Goal: Task Accomplishment & Management: Complete application form

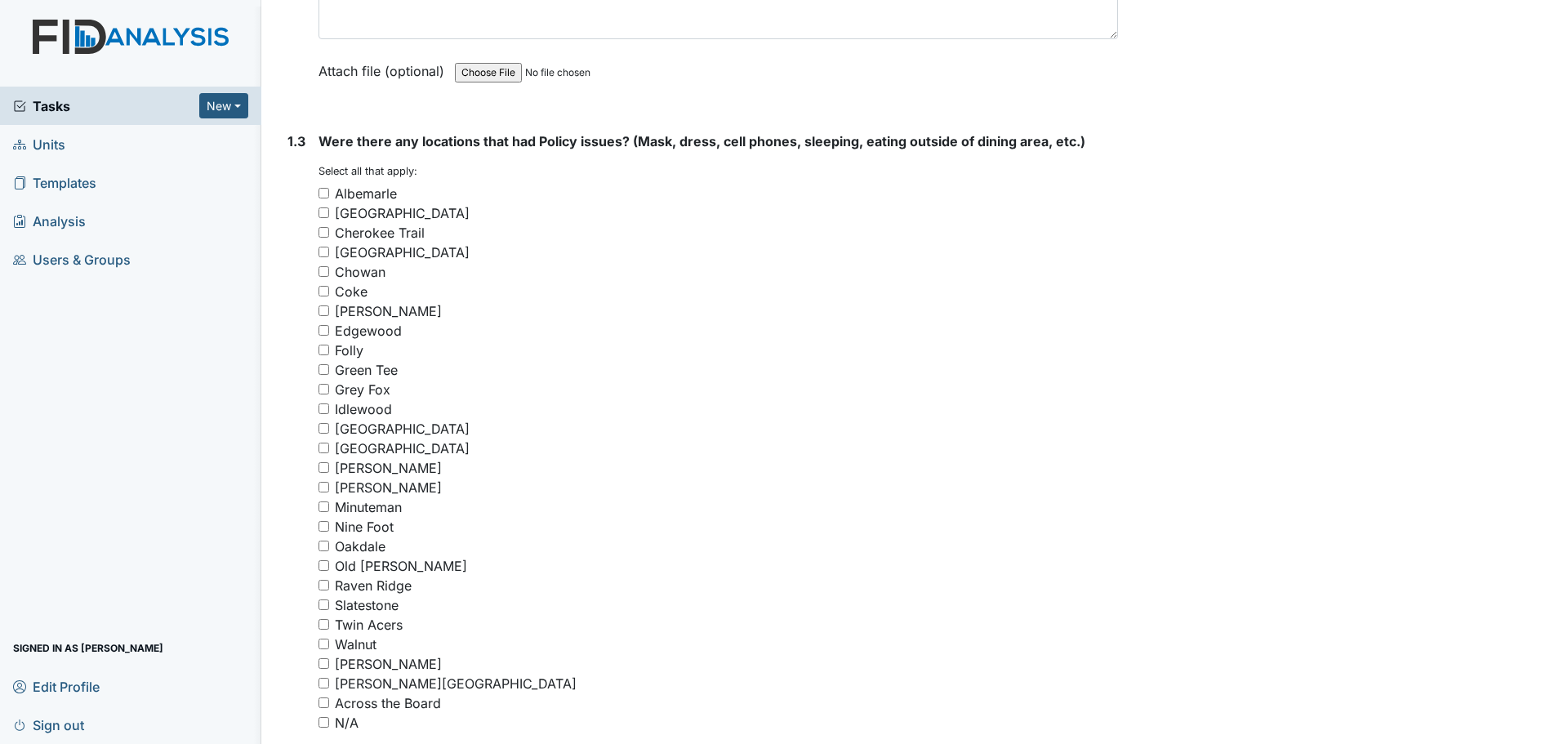
scroll to position [1061, 0]
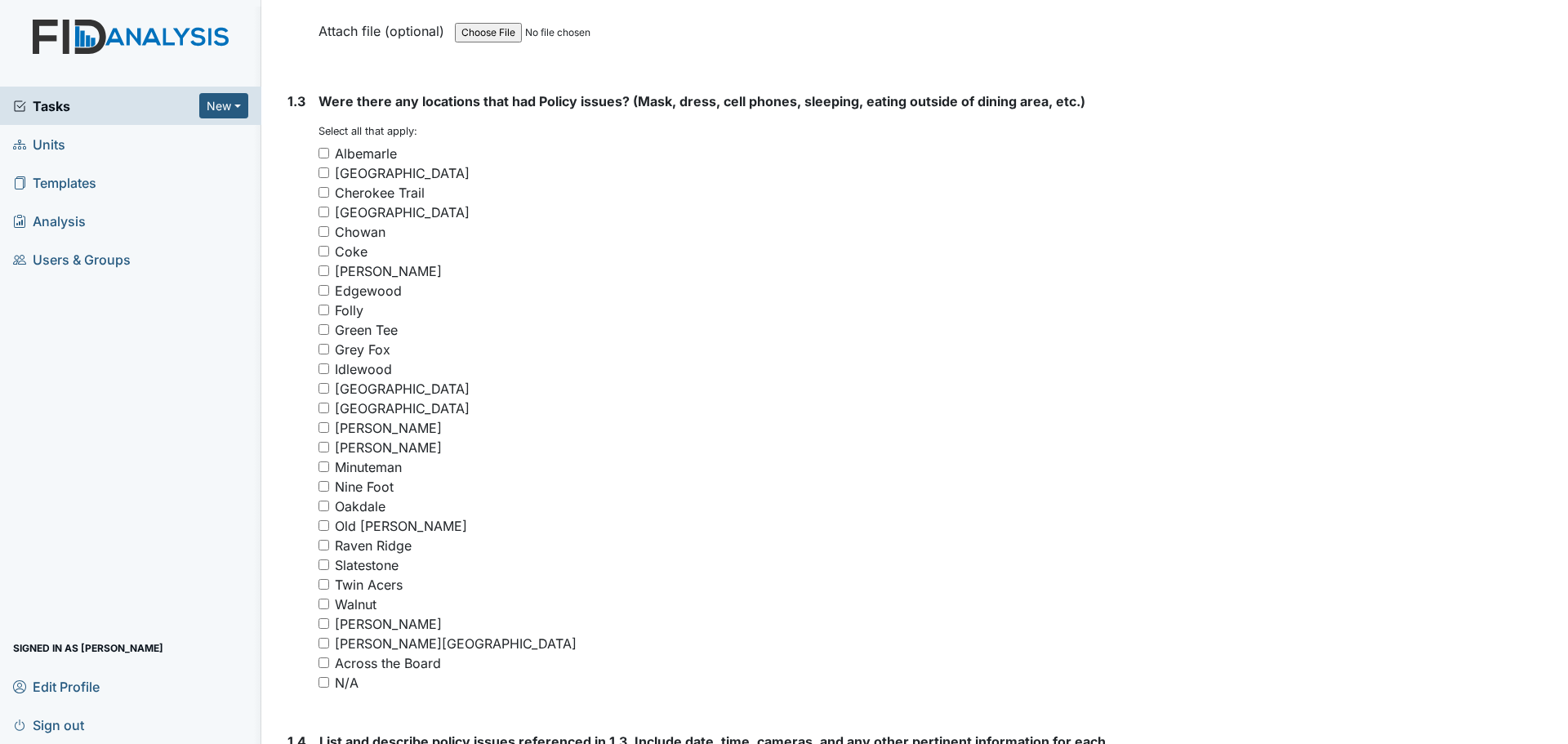
click at [323, 470] on input "Minuteman" at bounding box center [323, 466] width 10 height 10
checkbox input "true"
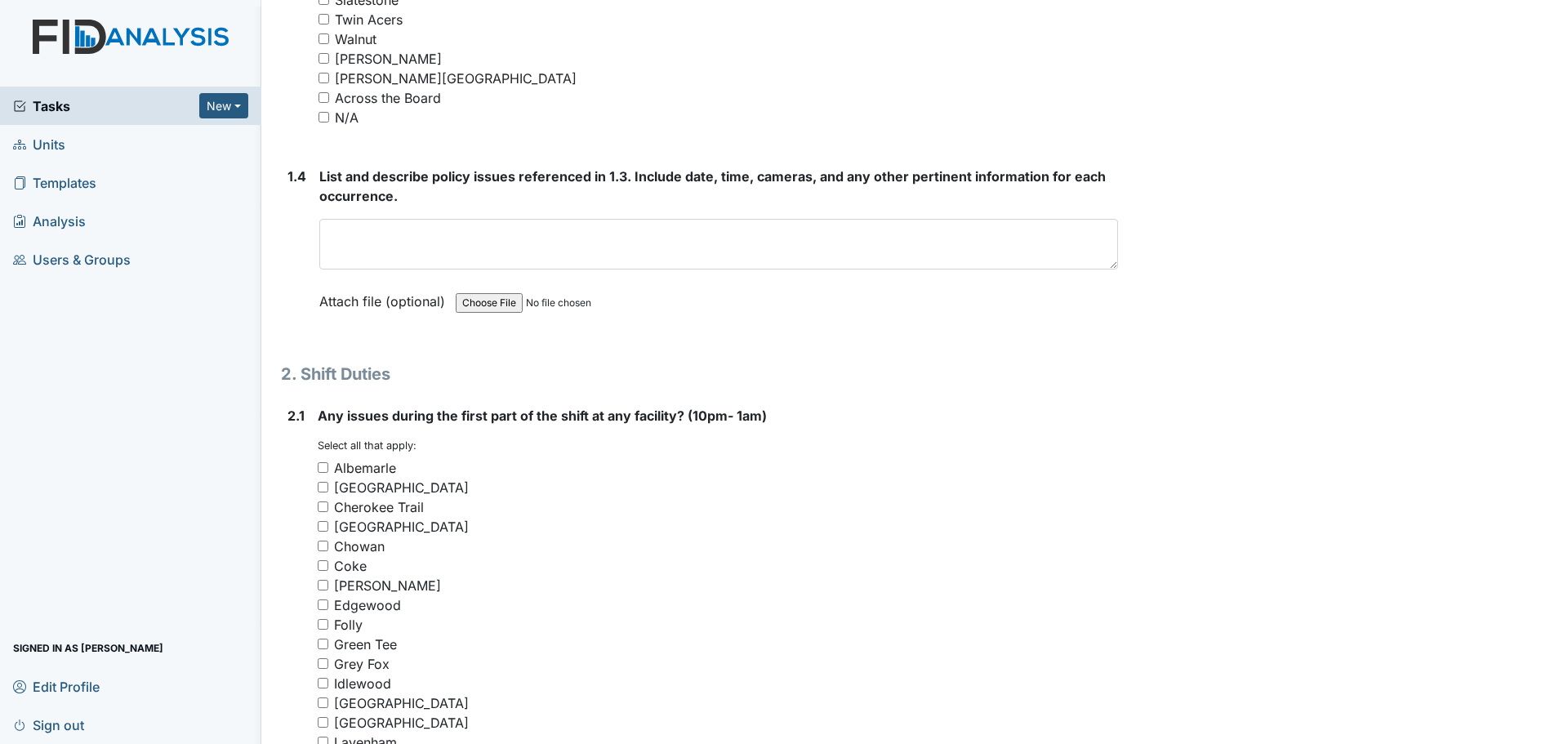
scroll to position [1633, 0]
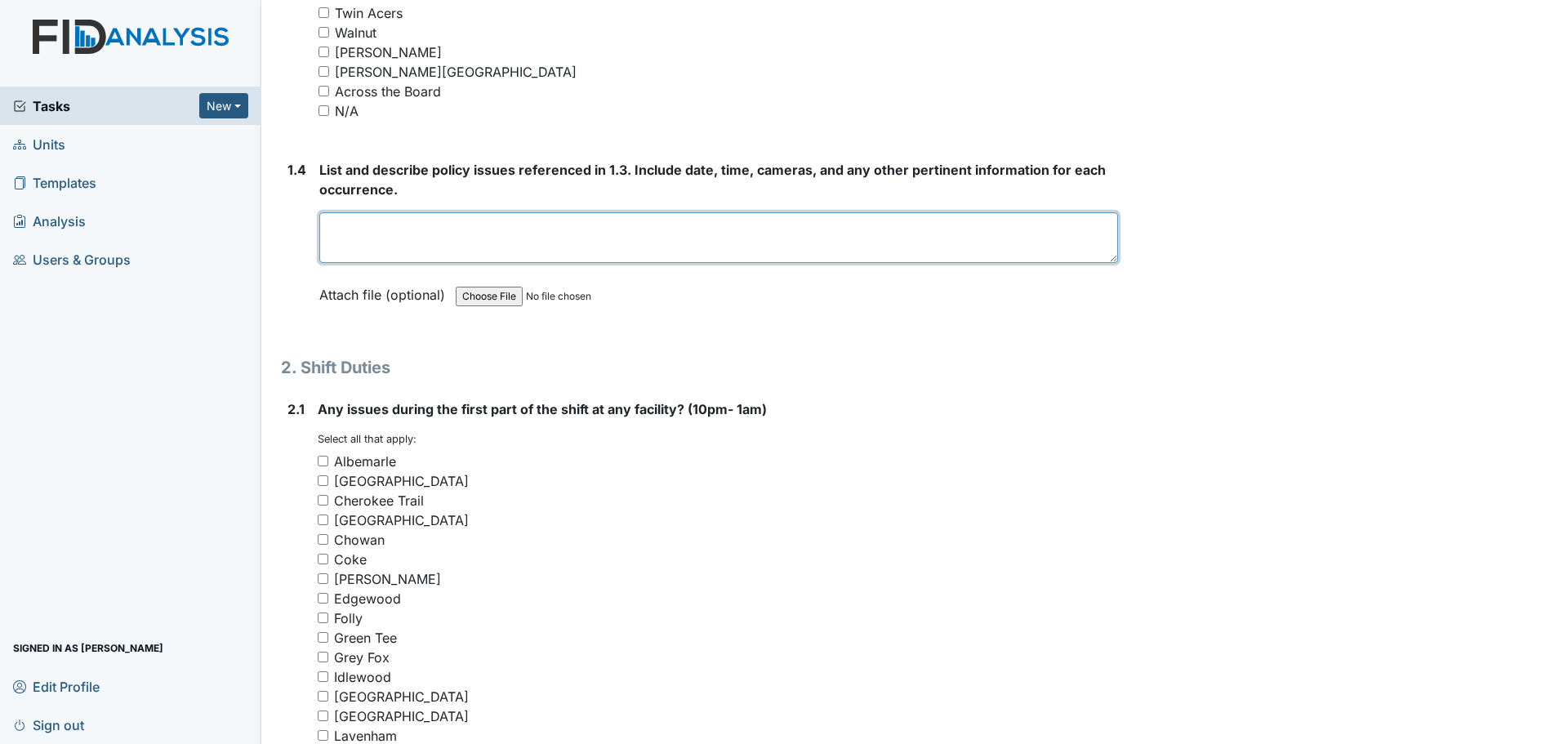
click at [440, 221] on textarea at bounding box center [718, 238] width 798 height 50
type textarea "m"
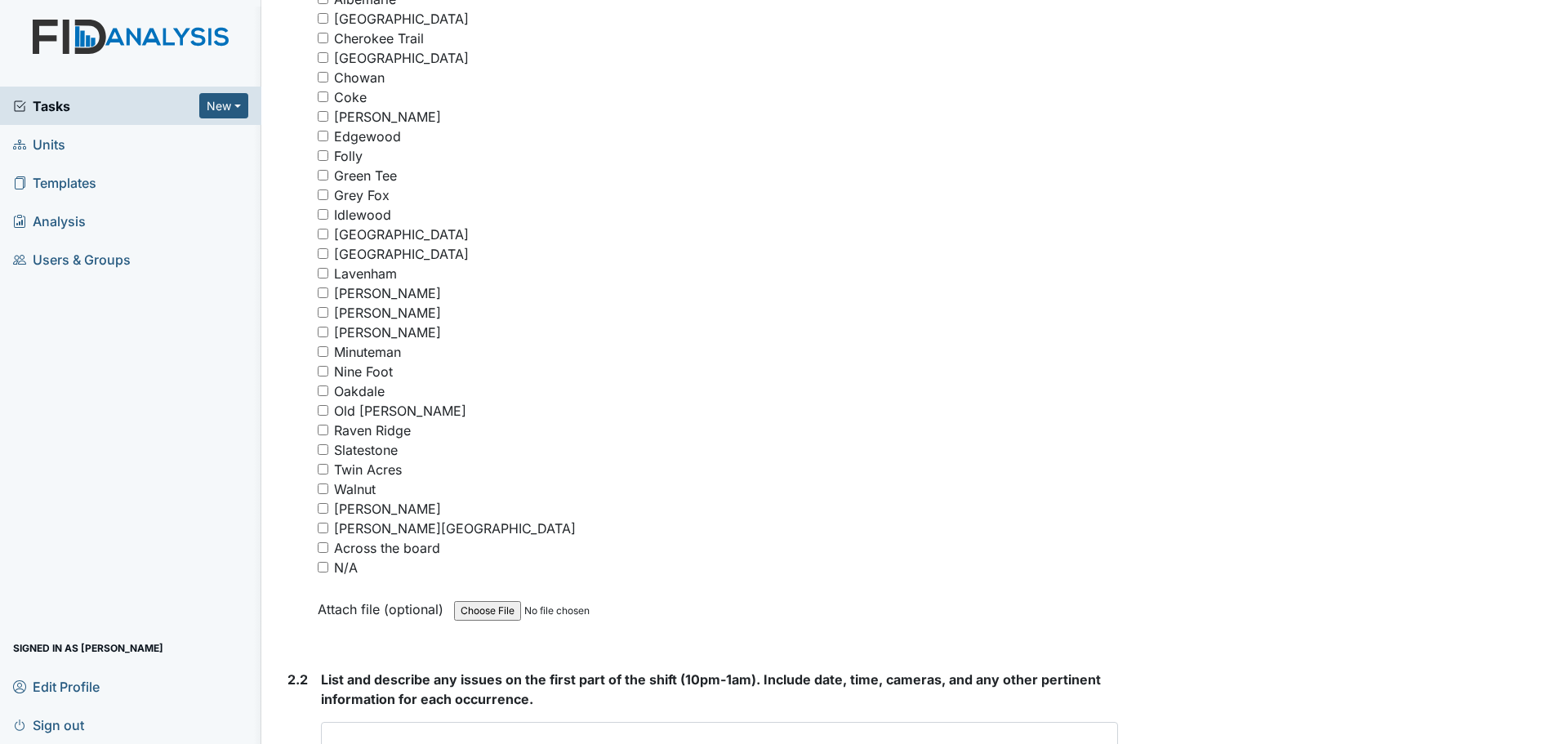
scroll to position [2122, 0]
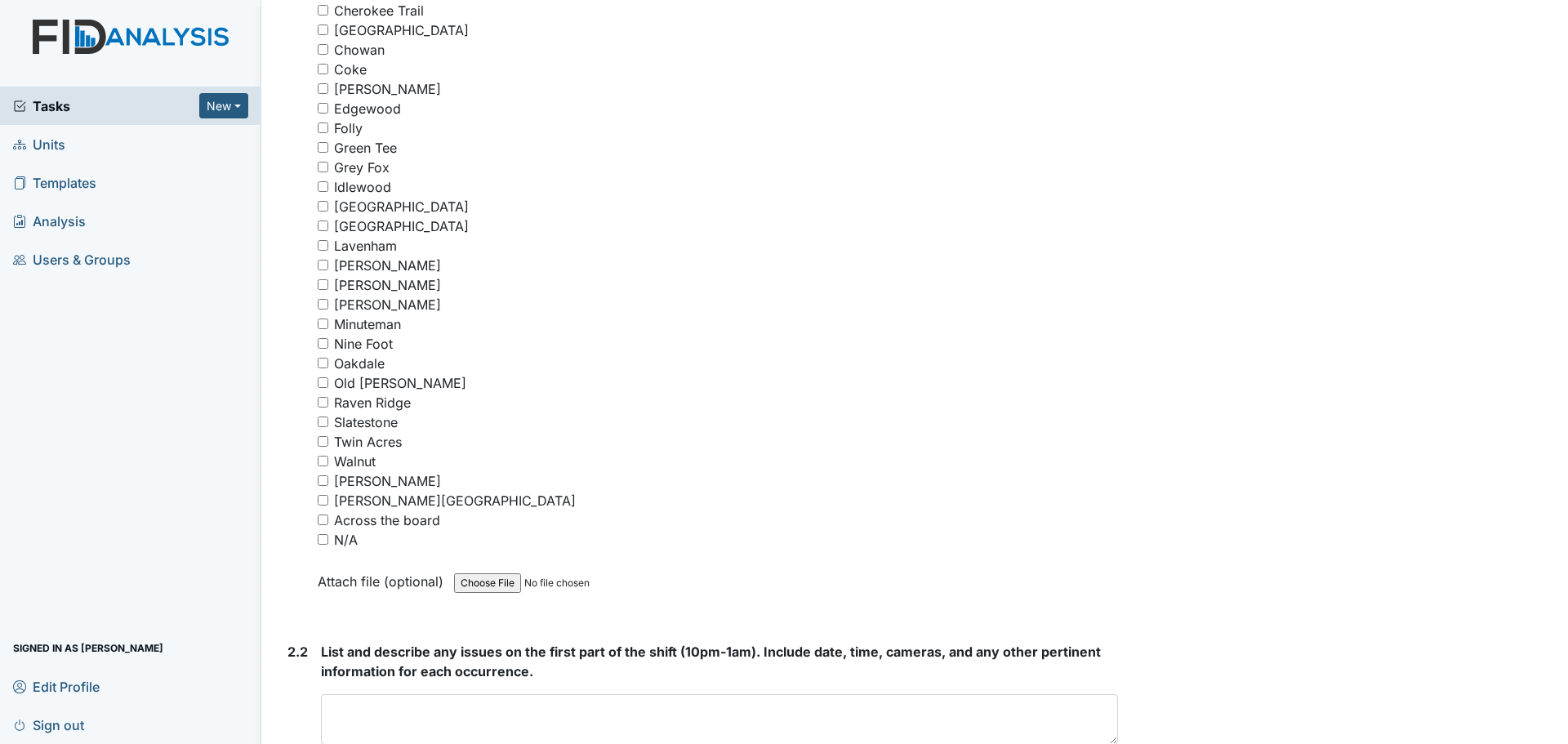
type textarea "Minuteman"
click at [325, 323] on input "Minuteman" at bounding box center [323, 323] width 10 height 10
checkbox input "false"
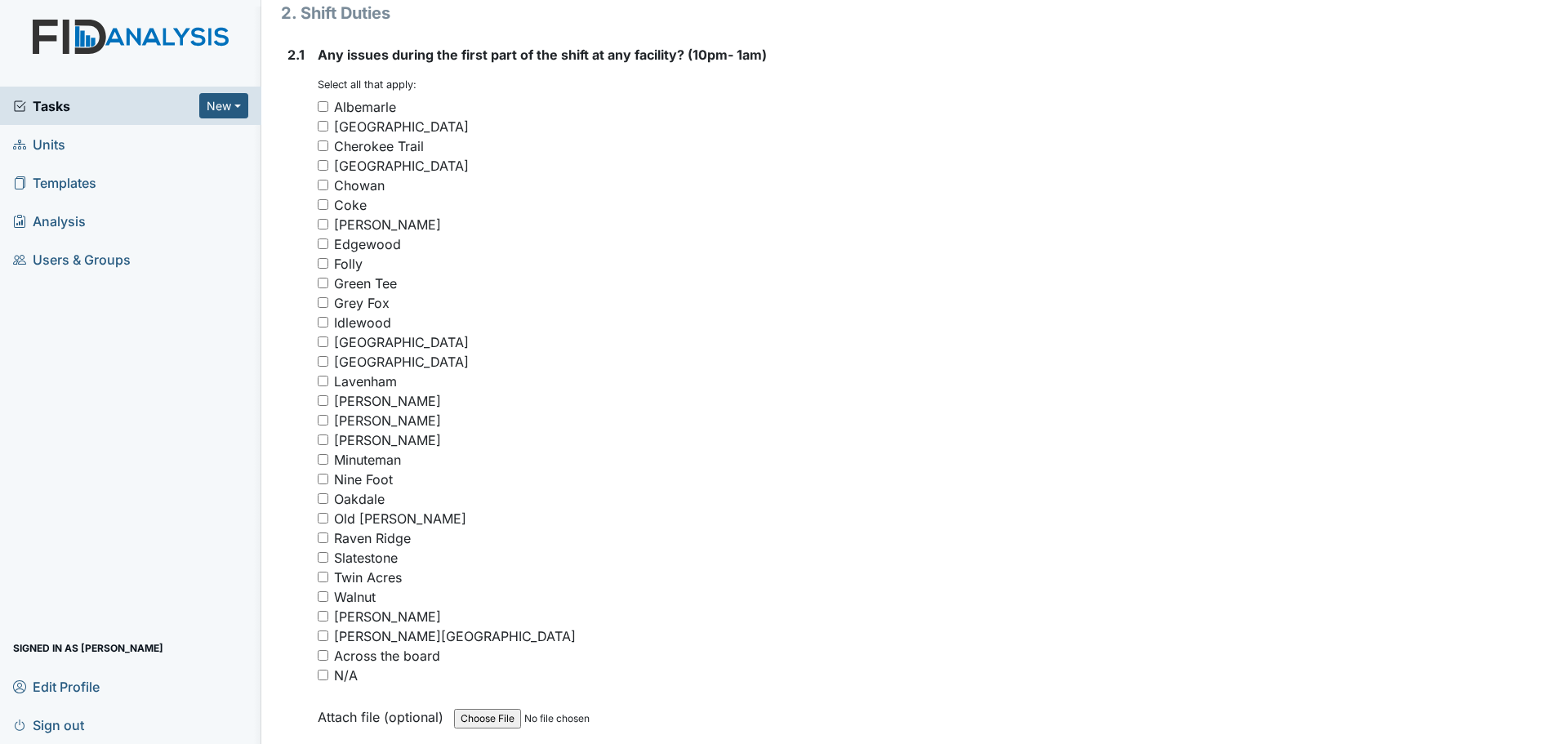
scroll to position [2041, 0]
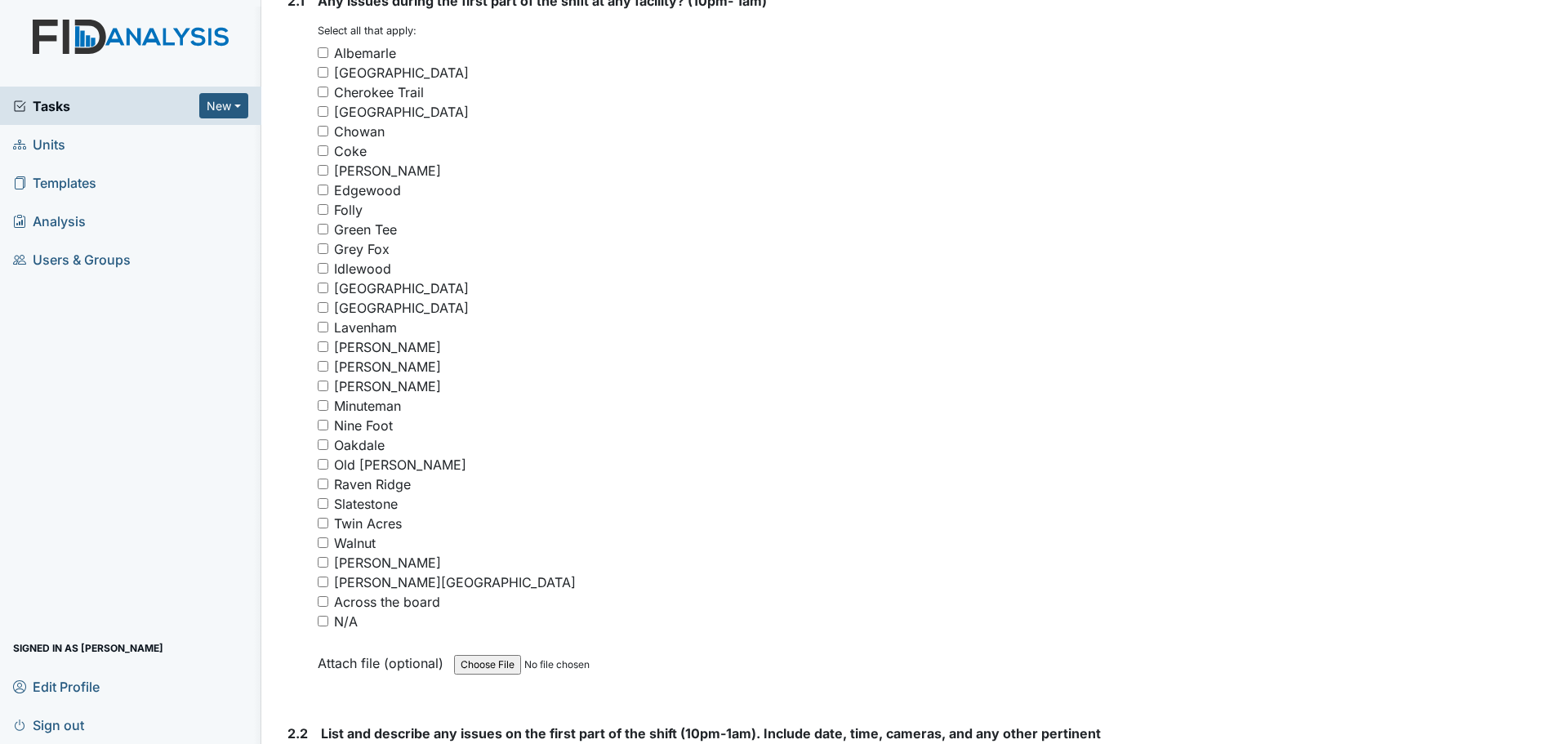
click at [324, 622] on input "N/A" at bounding box center [323, 620] width 10 height 10
checkbox input "true"
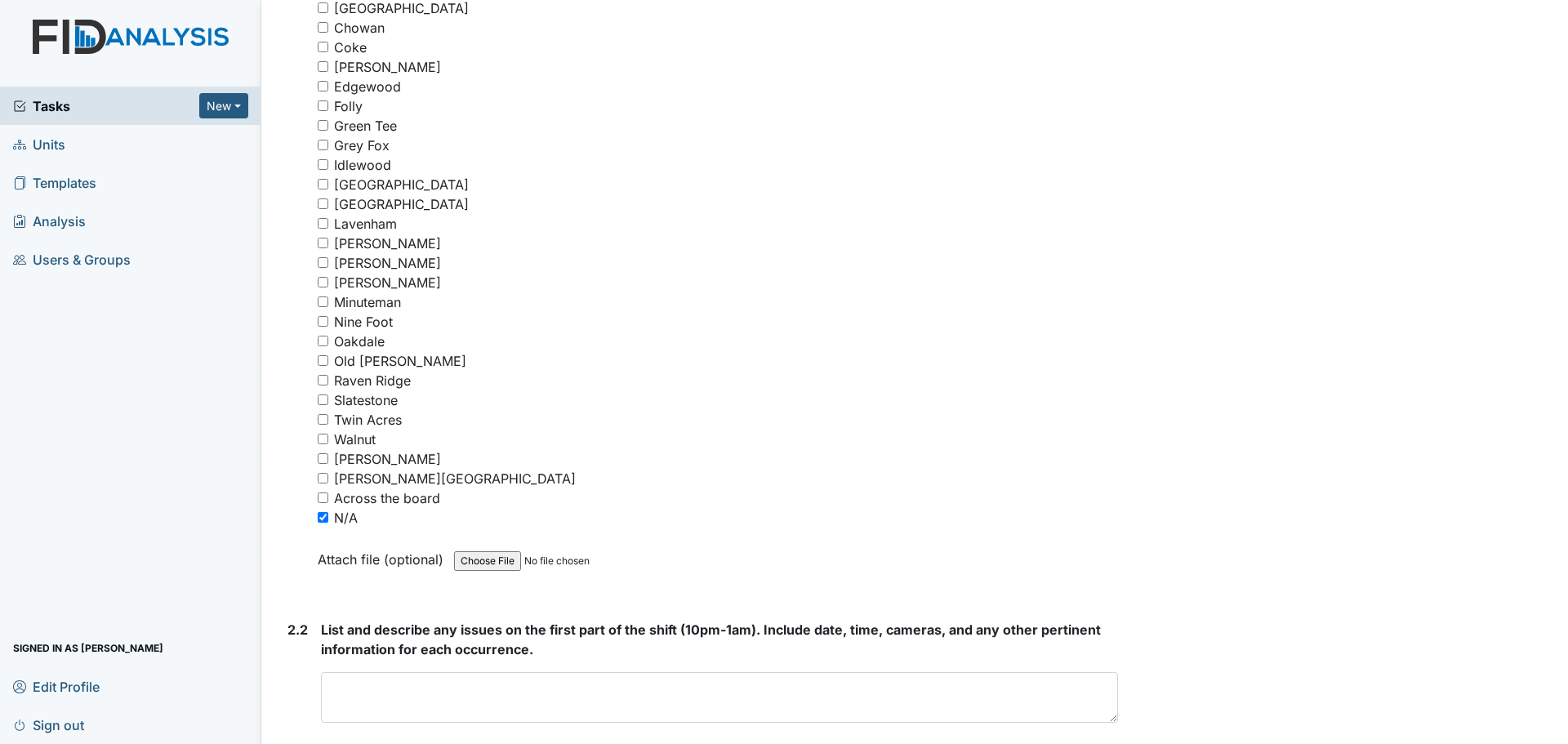
scroll to position [2285, 0]
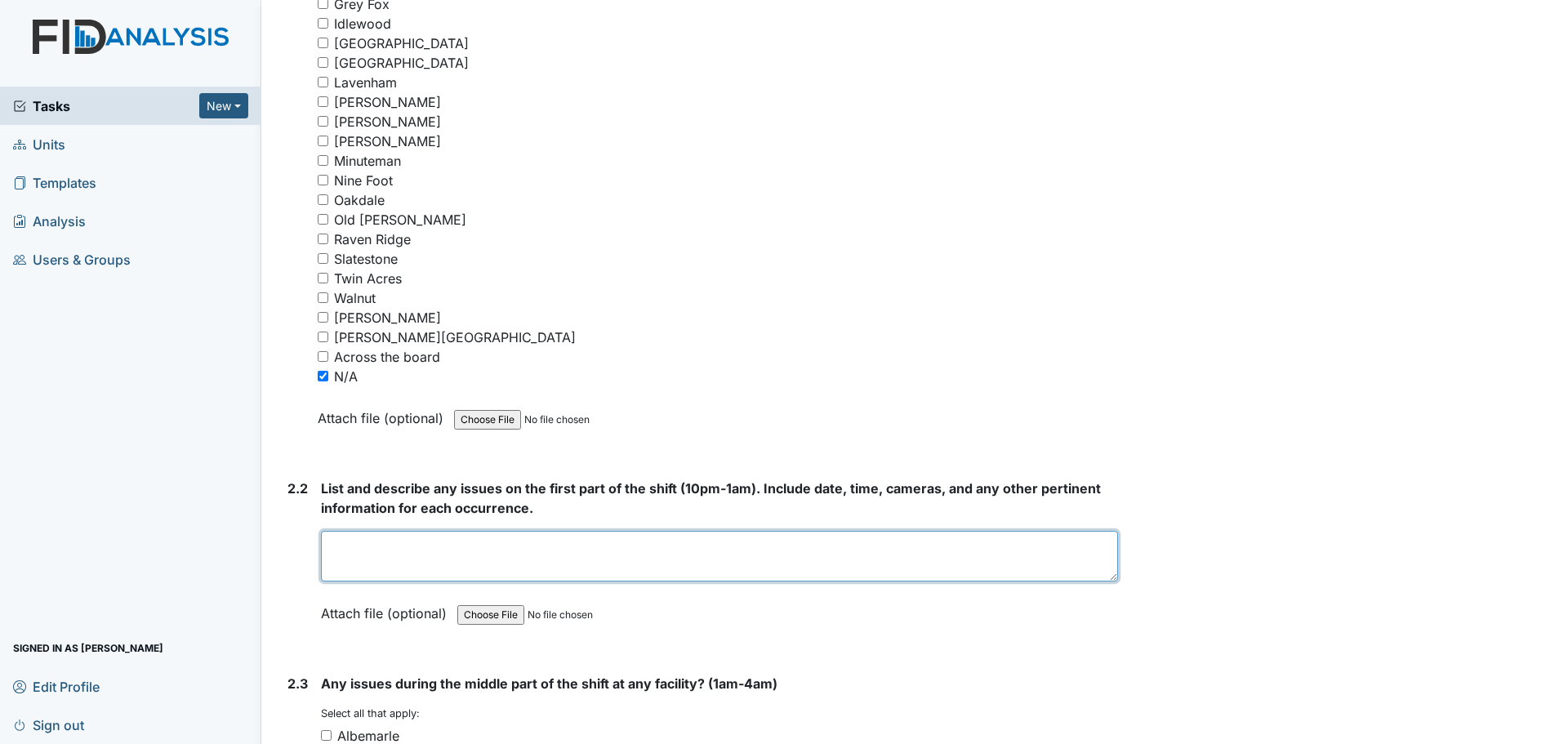
click at [515, 563] on textarea at bounding box center [719, 556] width 797 height 50
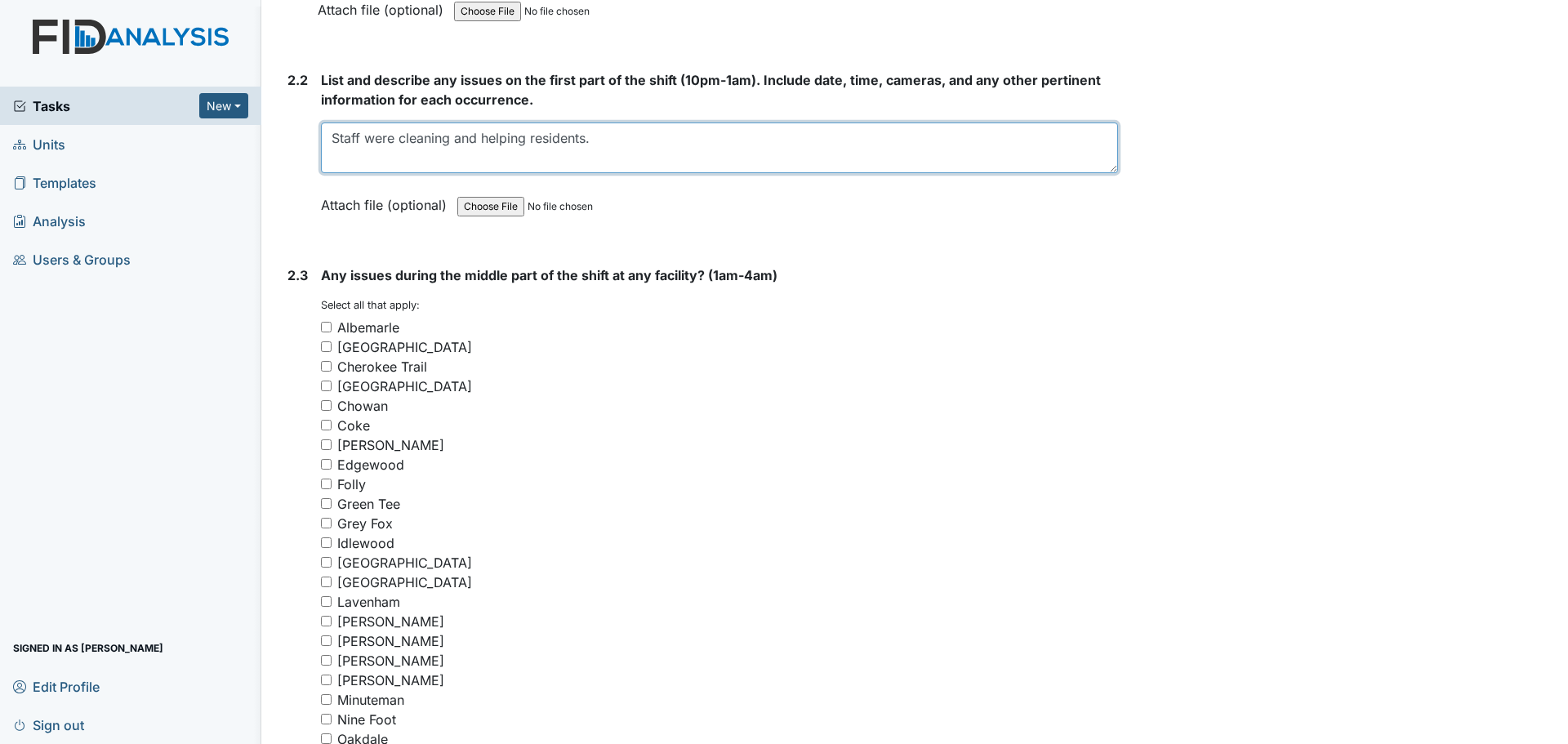
scroll to position [3020, 0]
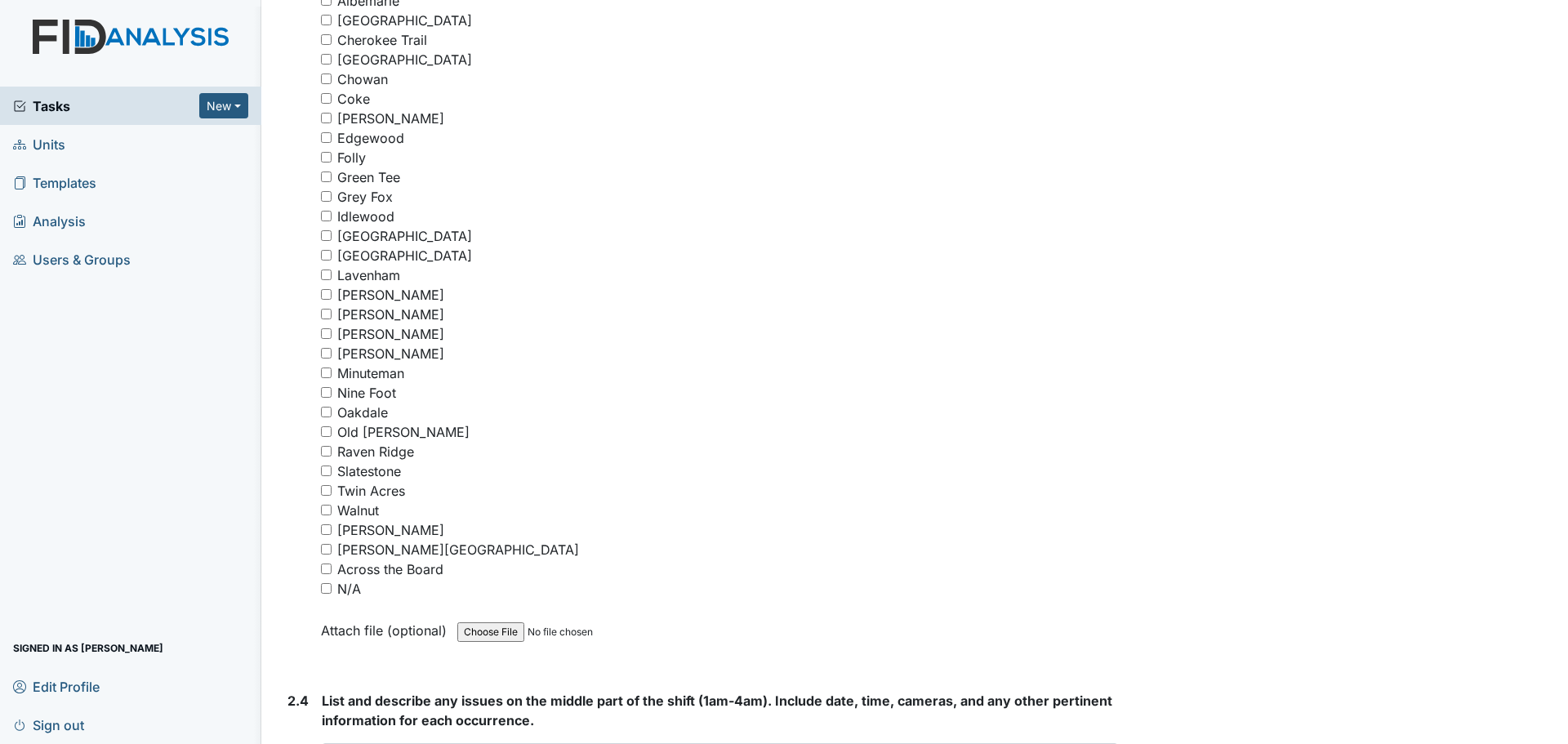
type textarea "Staff were cleaning and helping residents."
click at [326, 372] on input "Minuteman" at bounding box center [326, 372] width 10 height 10
checkbox input "true"
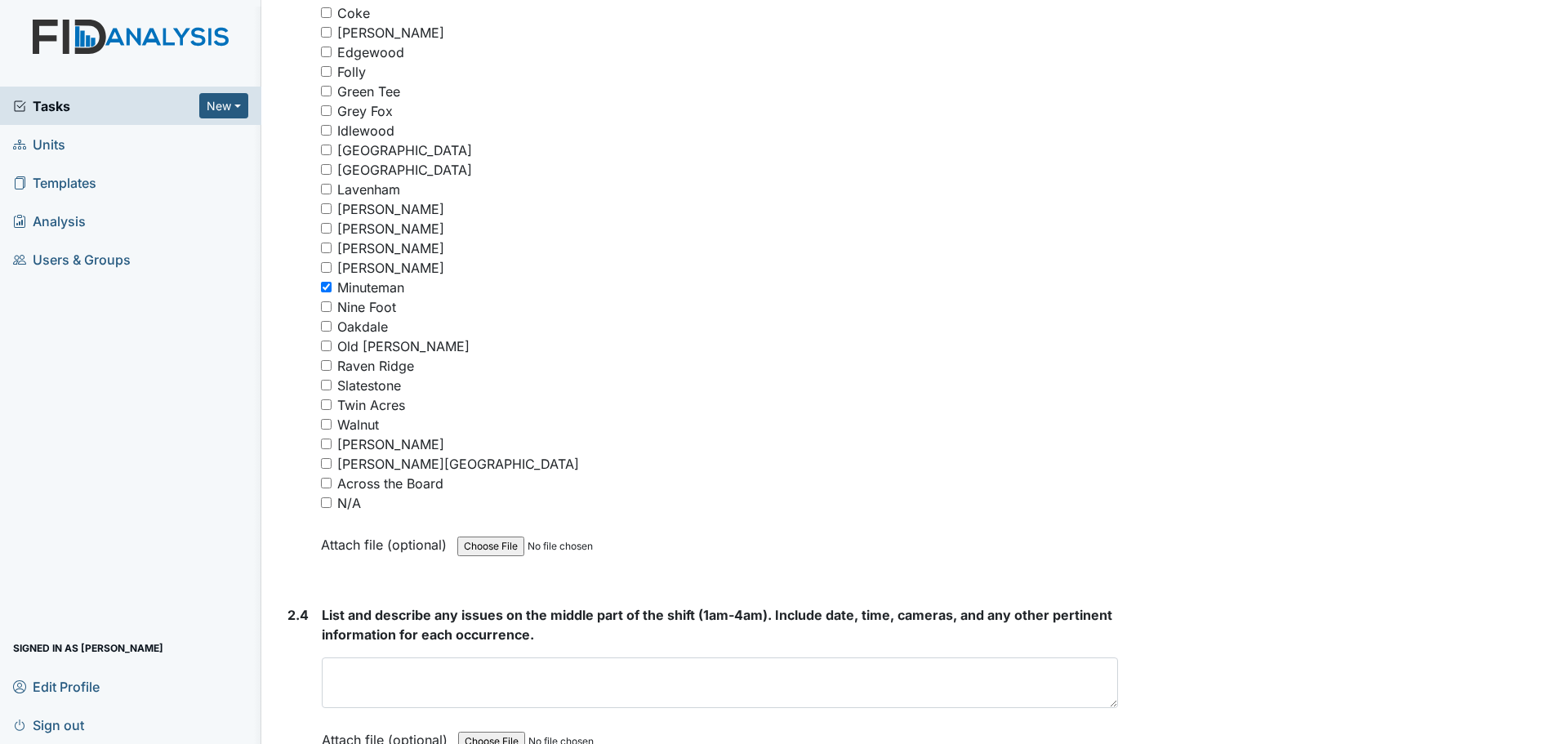
scroll to position [3265, 0]
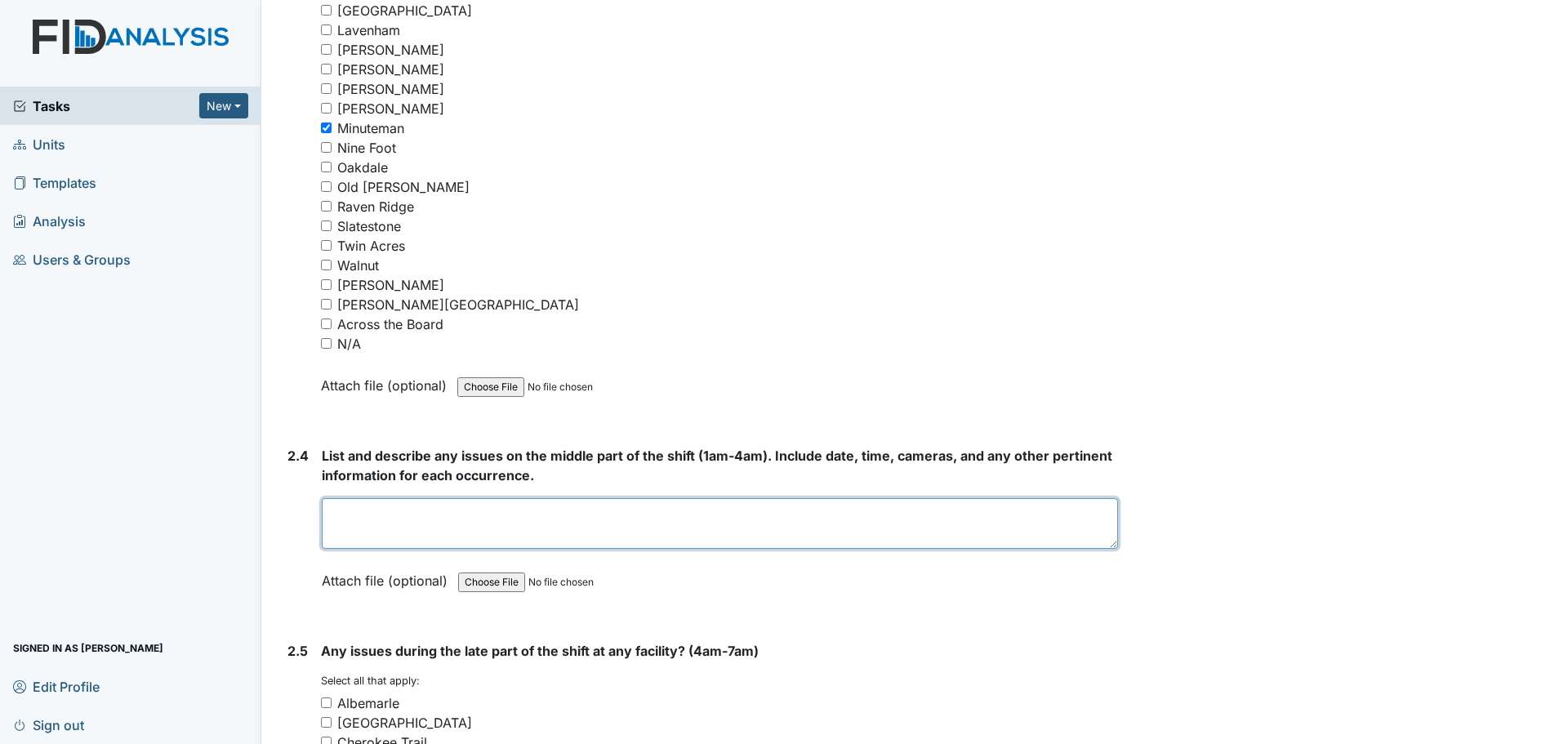
click at [598, 524] on textarea at bounding box center [720, 523] width 797 height 50
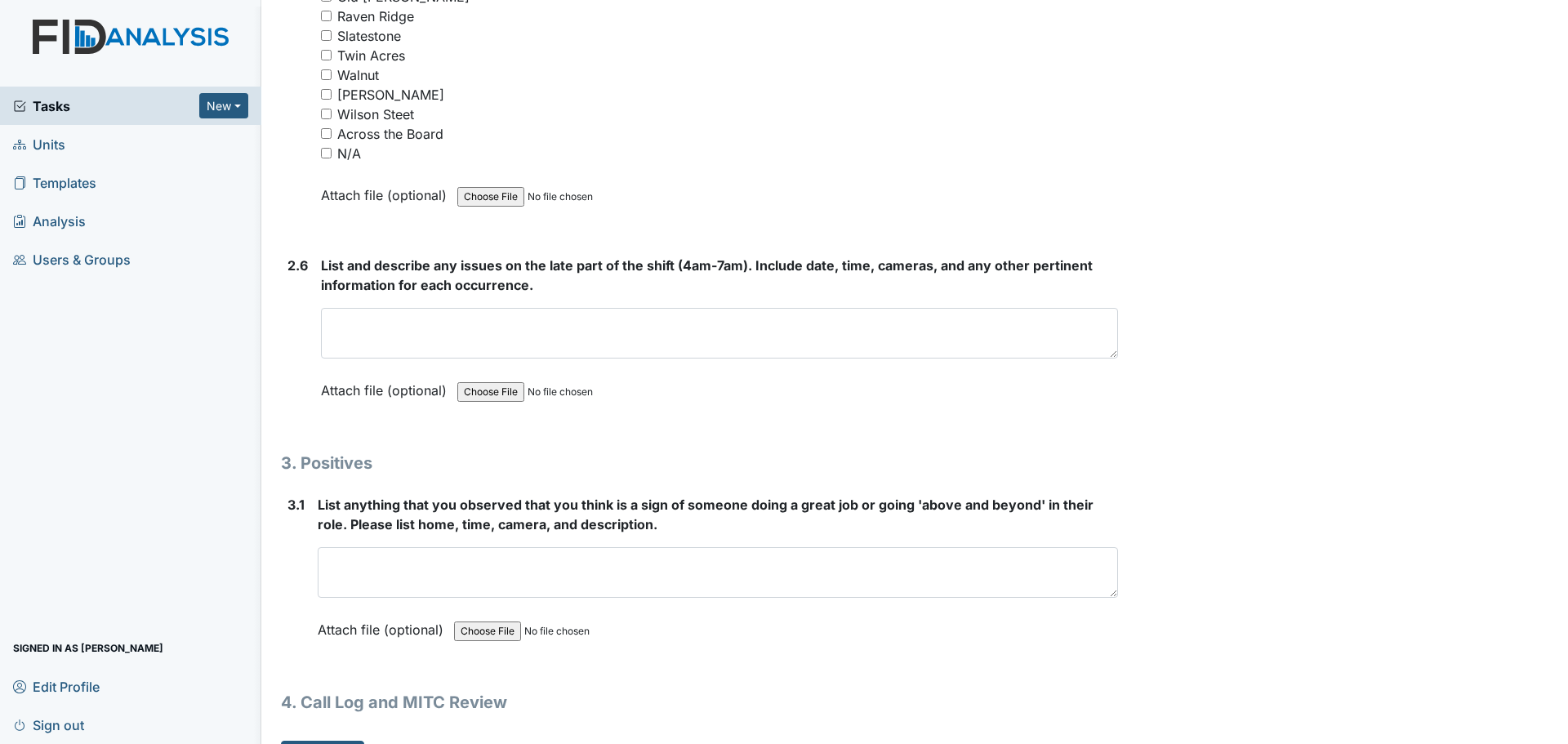
scroll to position [4443, 0]
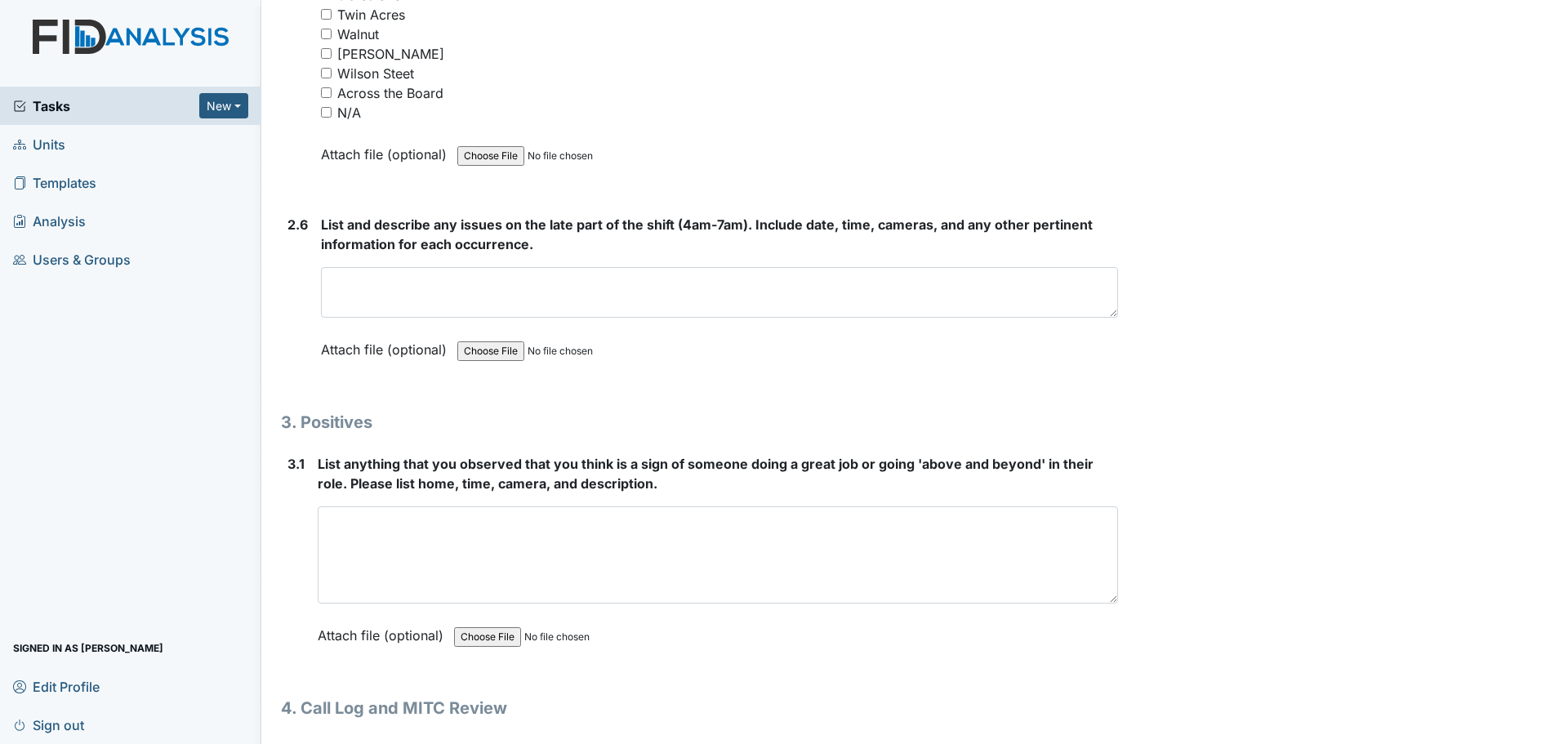
drag, startPoint x: 1105, startPoint y: 554, endPoint x: 1139, endPoint y: 782, distance: 230.5
click at [1139, 743] on html "Tasks New Form Inspection Document Bundle Units Templates Analysis Users & Grou…" at bounding box center [784, 372] width 1568 height 744
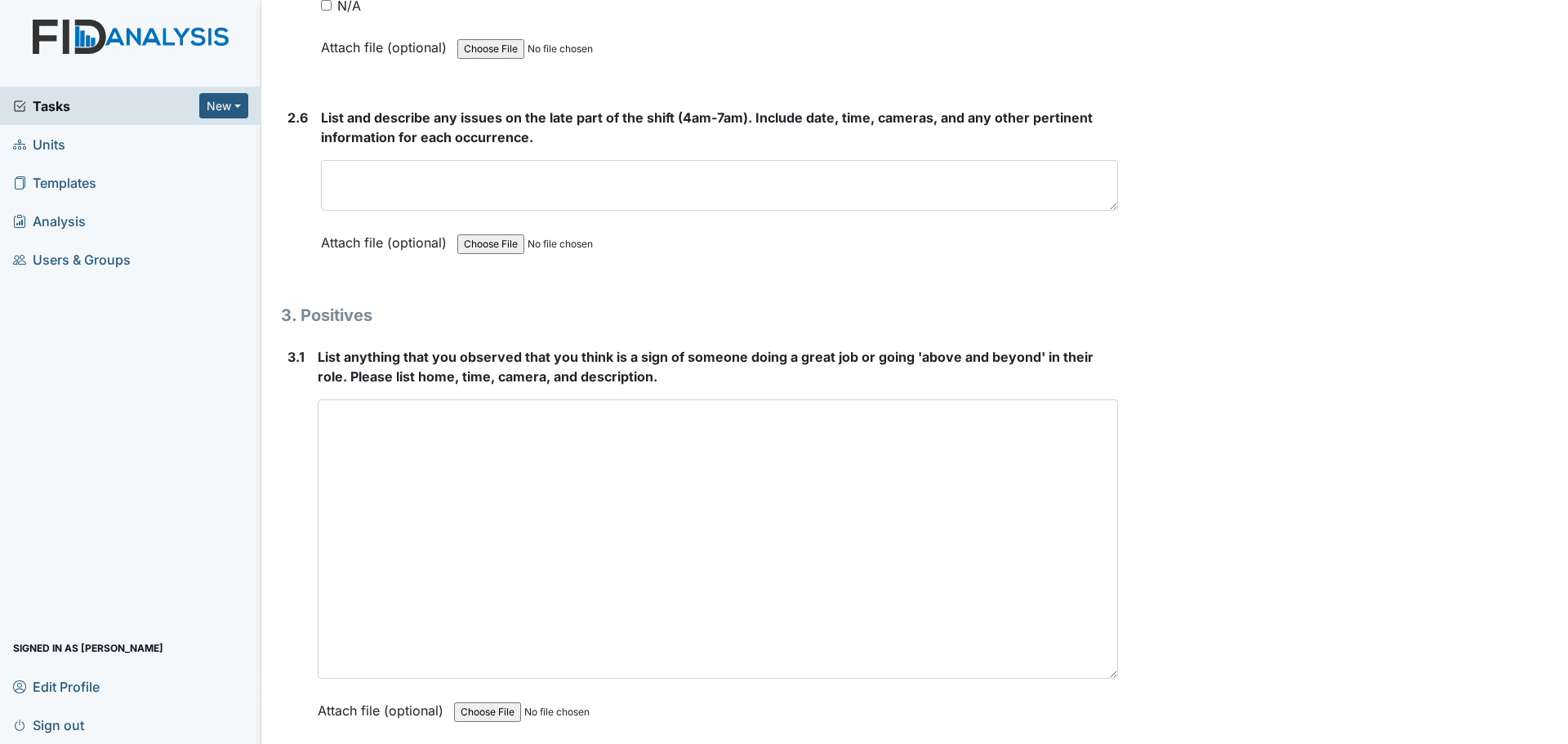
scroll to position [4671, 0]
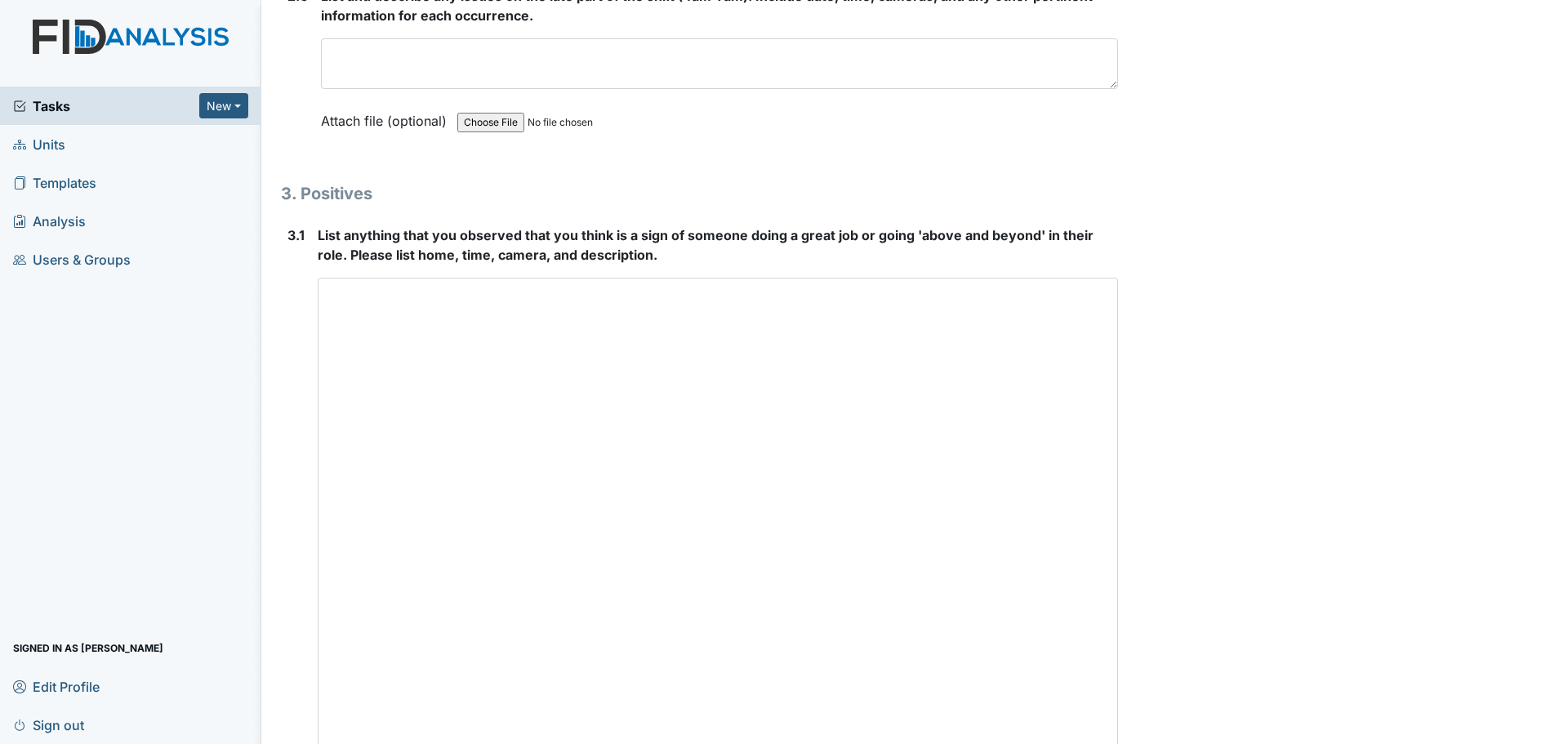
drag, startPoint x: 1103, startPoint y: 550, endPoint x: 1137, endPoint y: 782, distance: 234.5
click at [1137, 743] on html "Tasks New Form Inspection Document Bundle Units Templates Analysis Users & Grou…" at bounding box center [784, 372] width 1568 height 744
type textarea "Minuteman"
click at [964, 233] on span "List anything that you observed that you think is a sign of someone doing a gre…" at bounding box center [706, 244] width 776 height 36
click at [990, 311] on textarea at bounding box center [718, 533] width 800 height 511
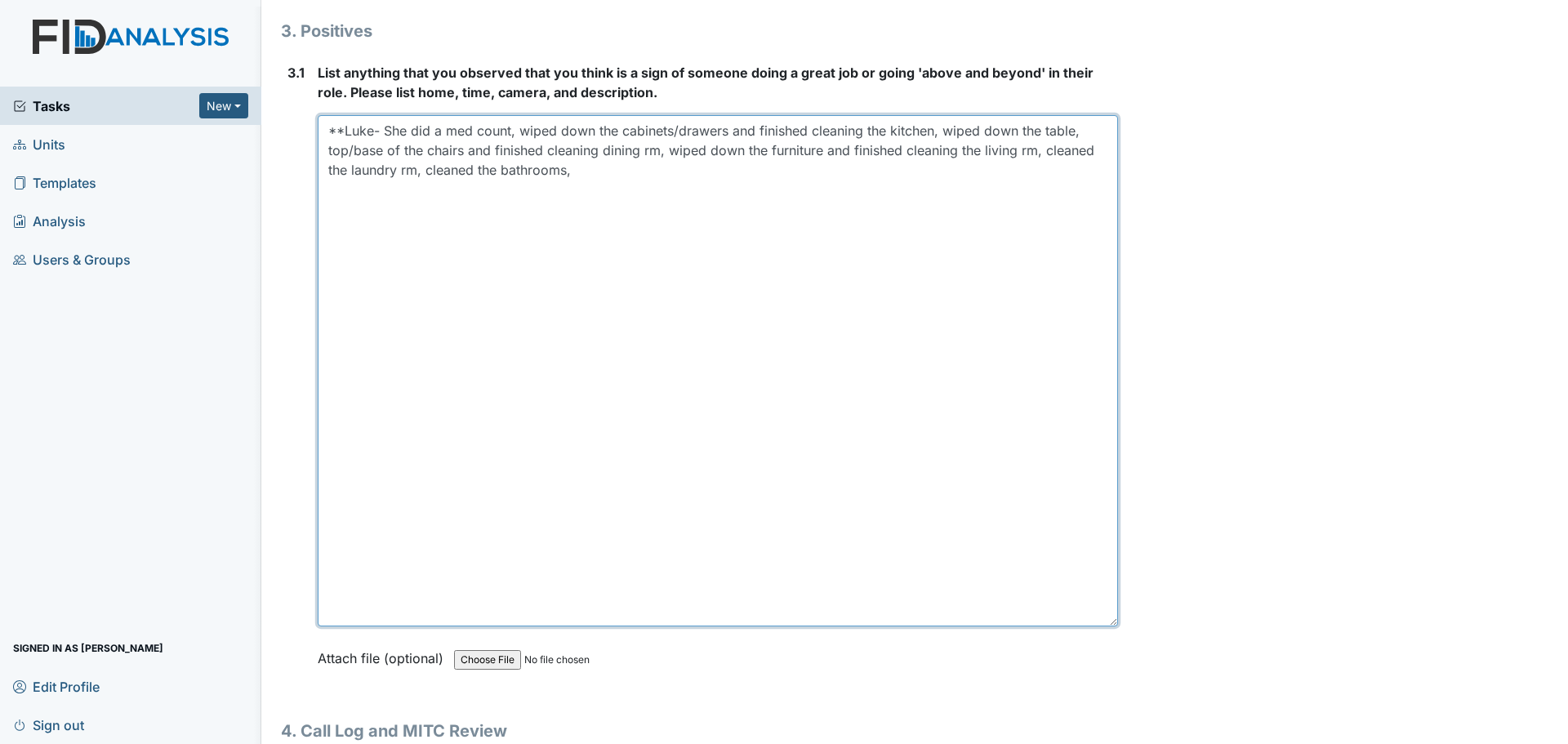
scroll to position [4835, 0]
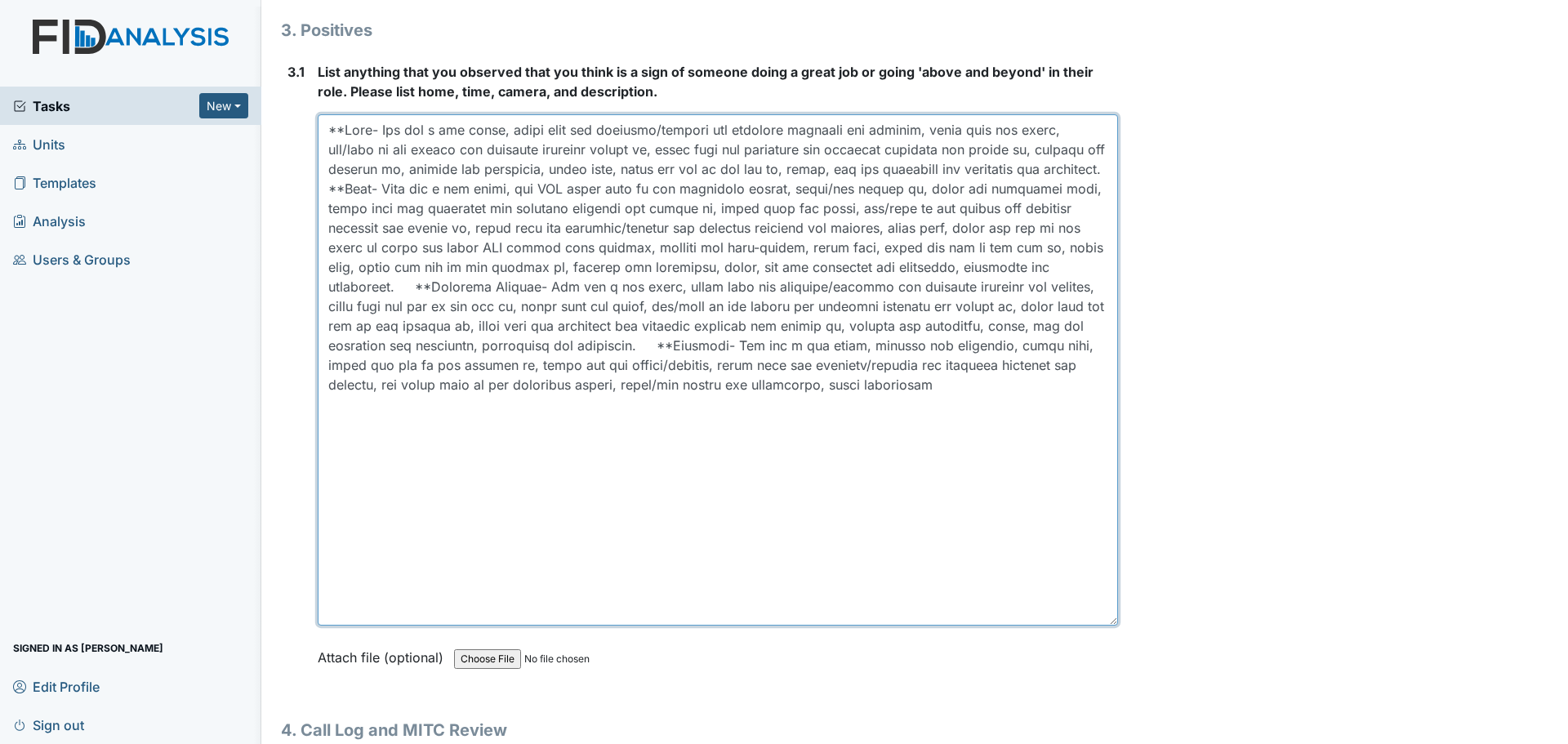
click at [509, 208] on textarea at bounding box center [718, 370] width 800 height 511
click at [695, 409] on textarea at bounding box center [718, 370] width 800 height 511
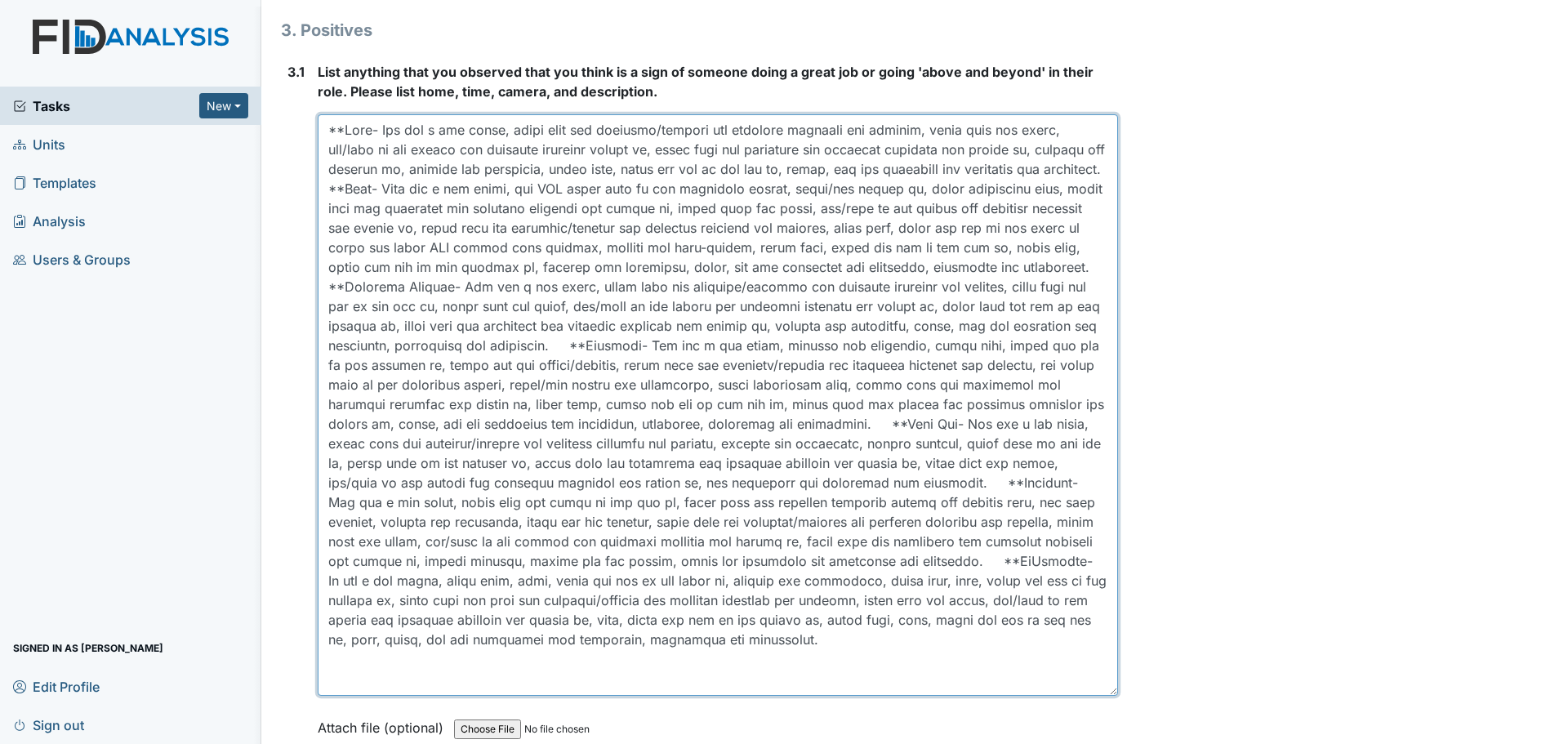
scroll to position [0, 0]
drag, startPoint x: 1103, startPoint y: 621, endPoint x: 1120, endPoint y: 698, distance: 78.9
drag, startPoint x: 1108, startPoint y: 698, endPoint x: 1105, endPoint y: 677, distance: 21.2
click at [1105, 677] on textarea at bounding box center [718, 398] width 800 height 567
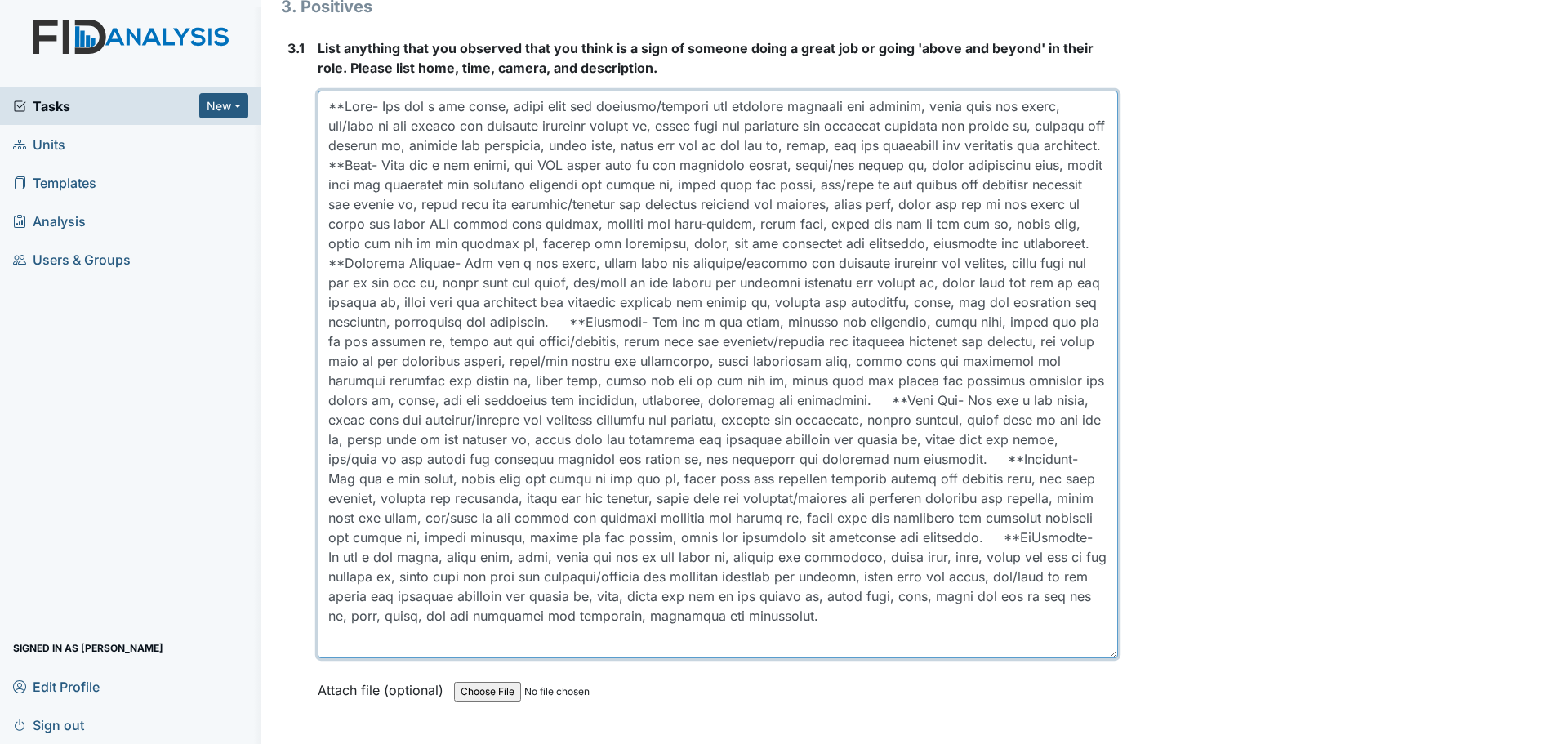
scroll to position [4427, 0]
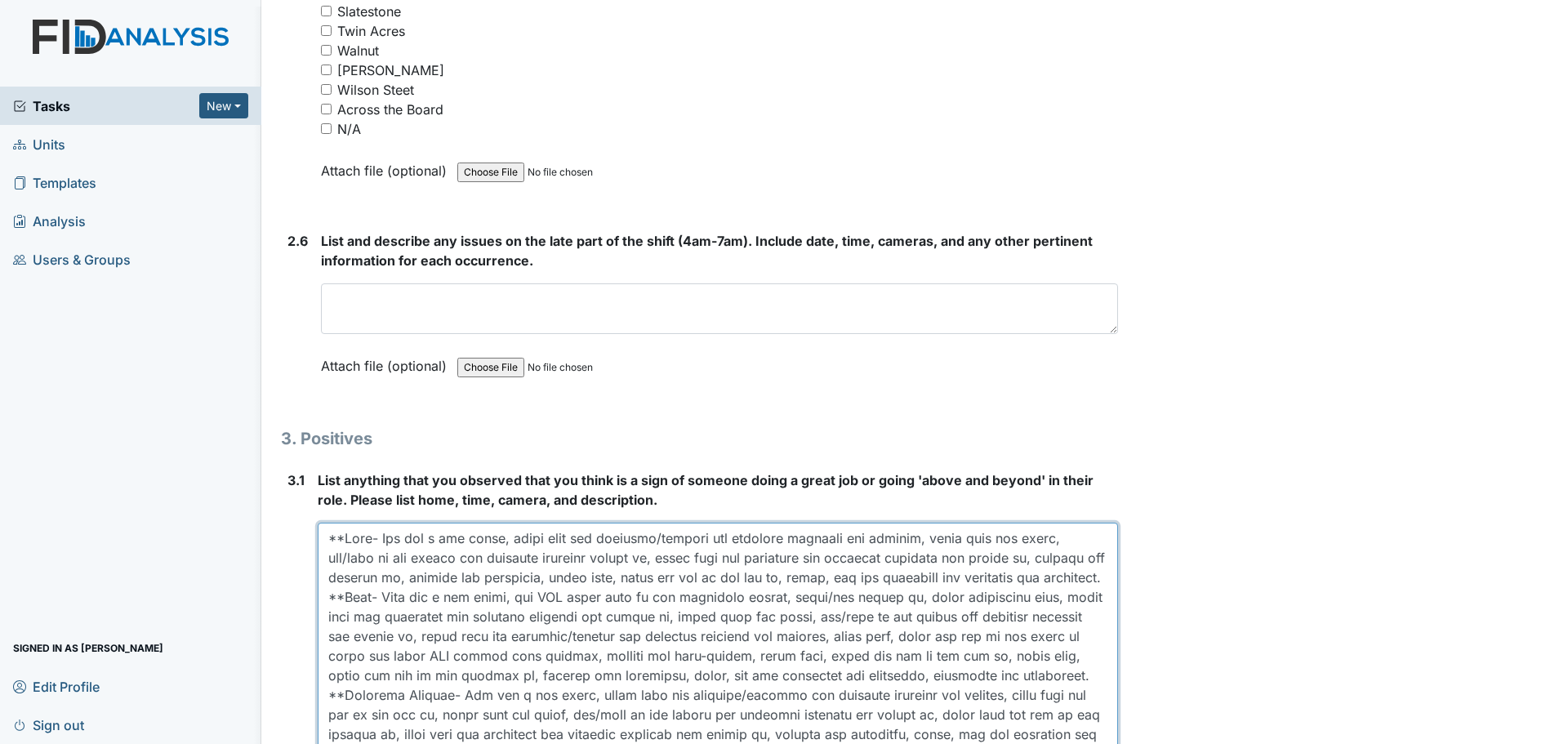
type textarea "**Luke- She did a med count, wiped down the cabinets/drawers and finished clean…"
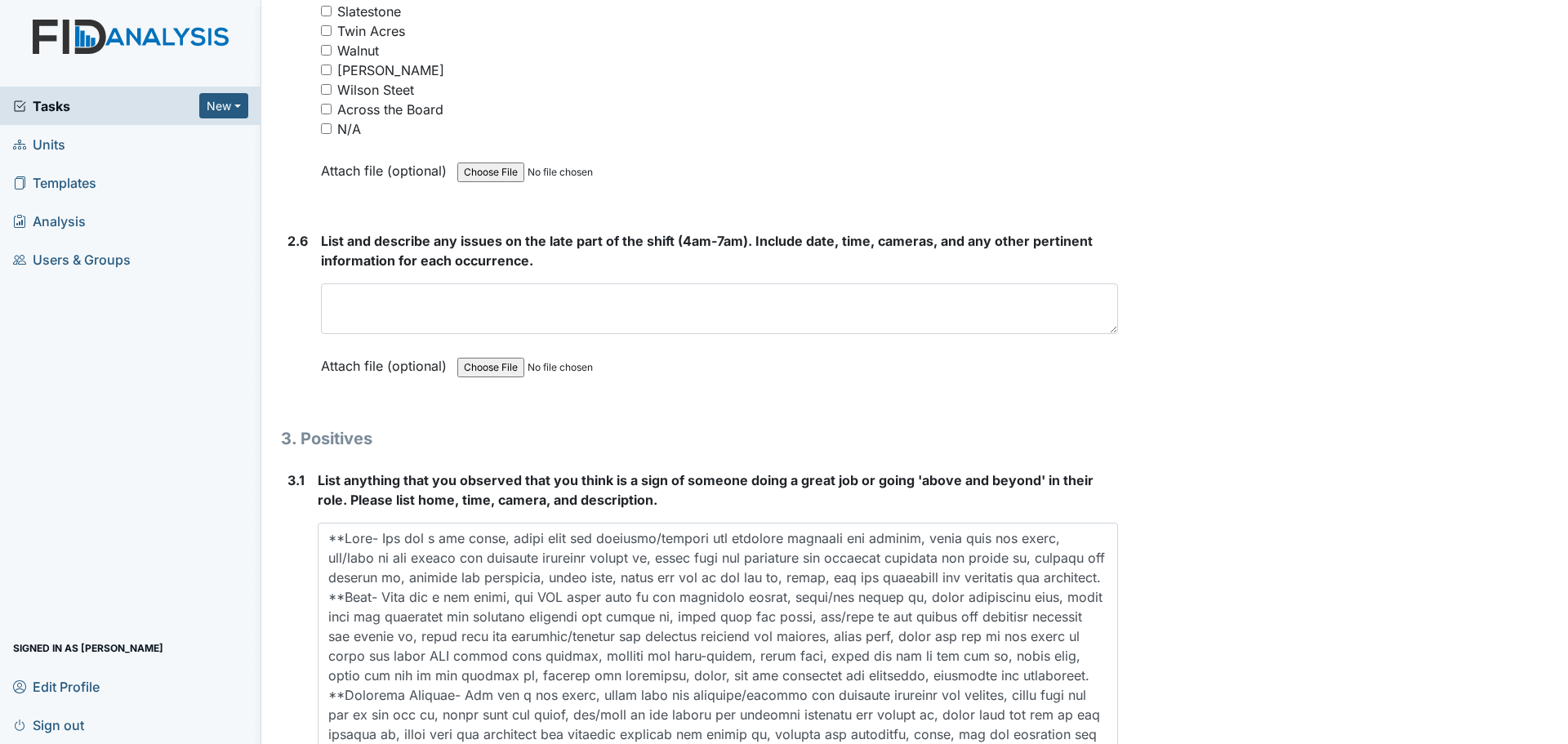
click at [326, 128] on input "N/A" at bounding box center [326, 128] width 10 height 10
checkbox input "true"
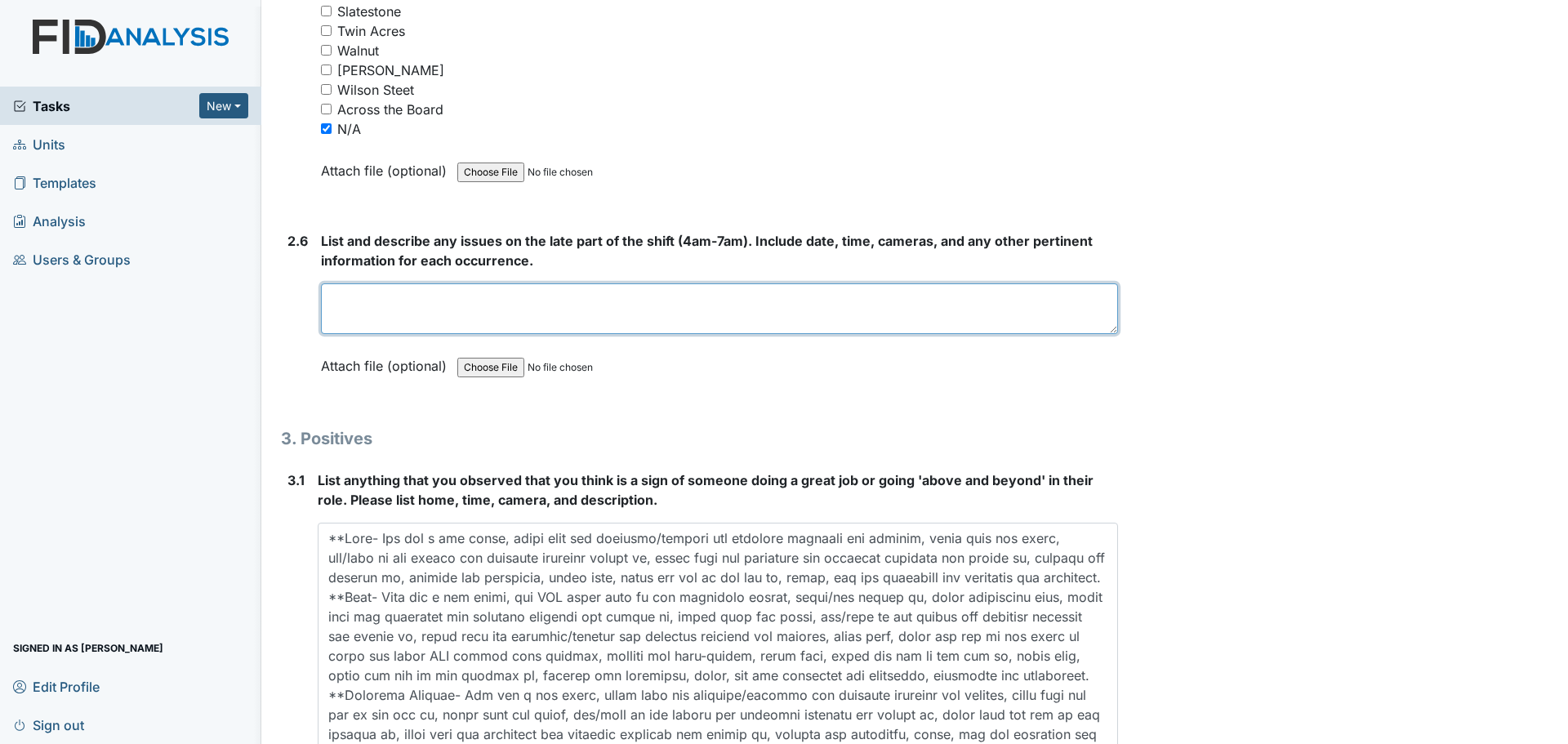
click at [633, 316] on textarea at bounding box center [719, 309] width 797 height 50
click at [579, 309] on textarea "Staff" at bounding box center [719, 309] width 797 height 50
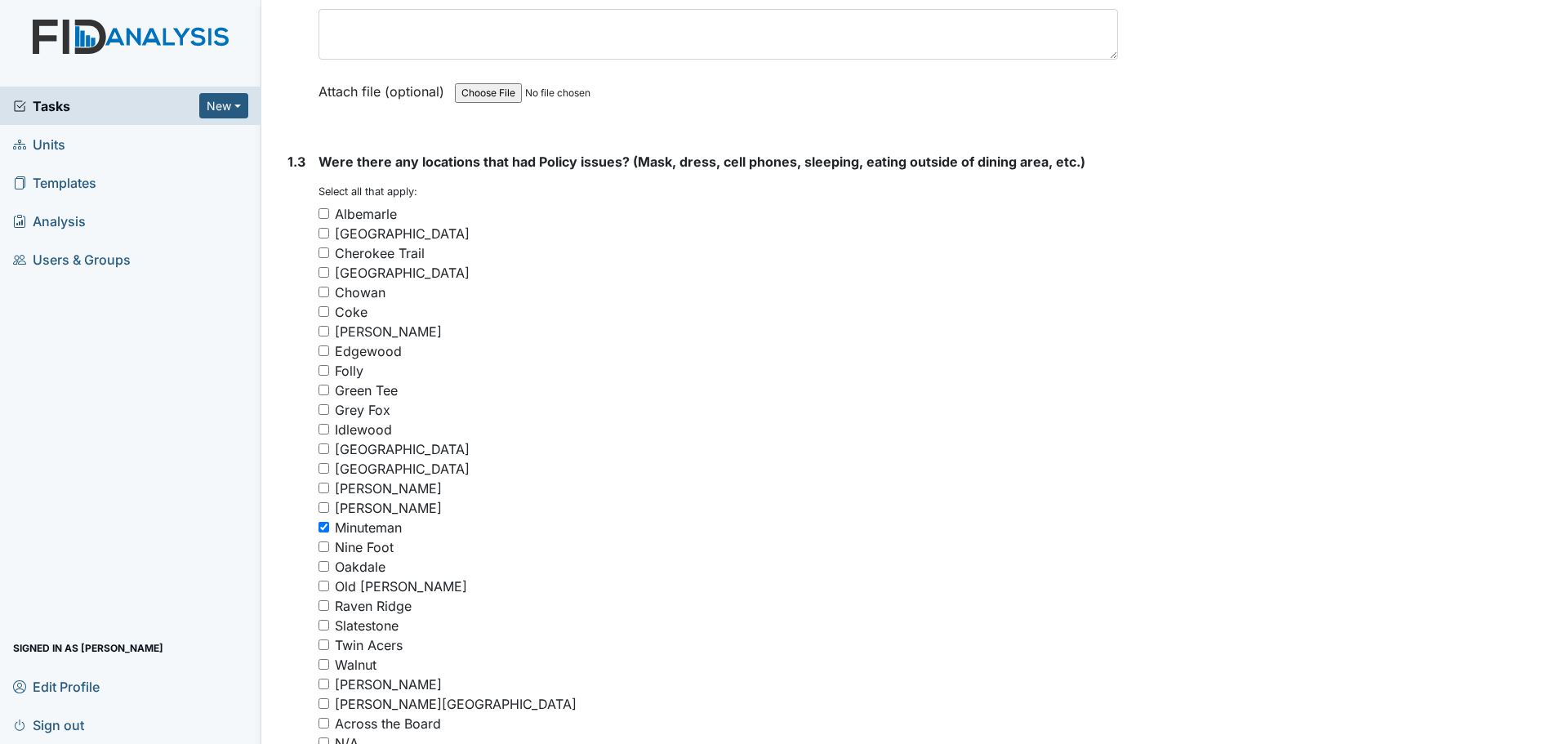
scroll to position [753, 0]
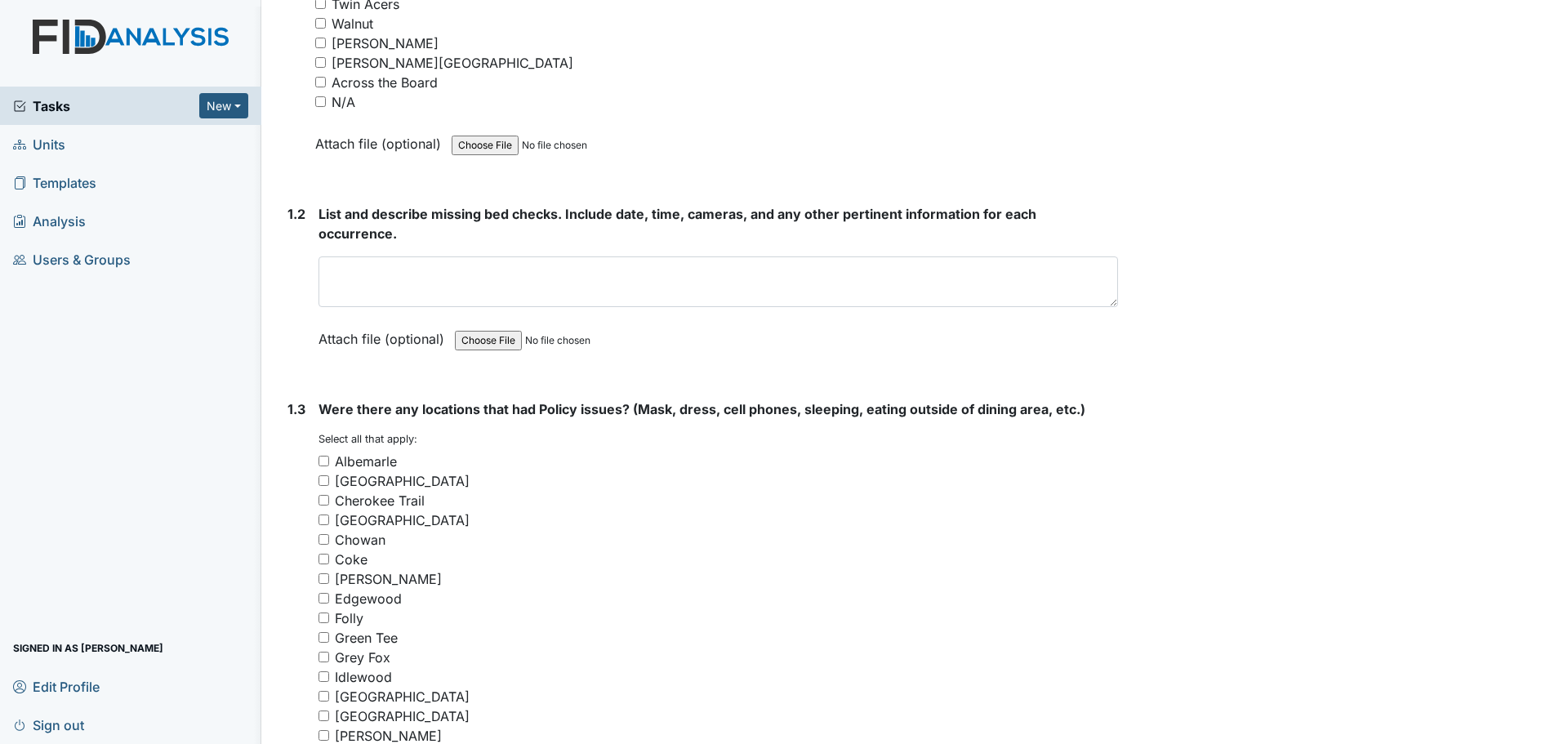
type textarea "Staff were finished cleaning and assisted residents."
click at [318, 103] on input "N/A" at bounding box center [320, 101] width 10 height 10
checkbox input "true"
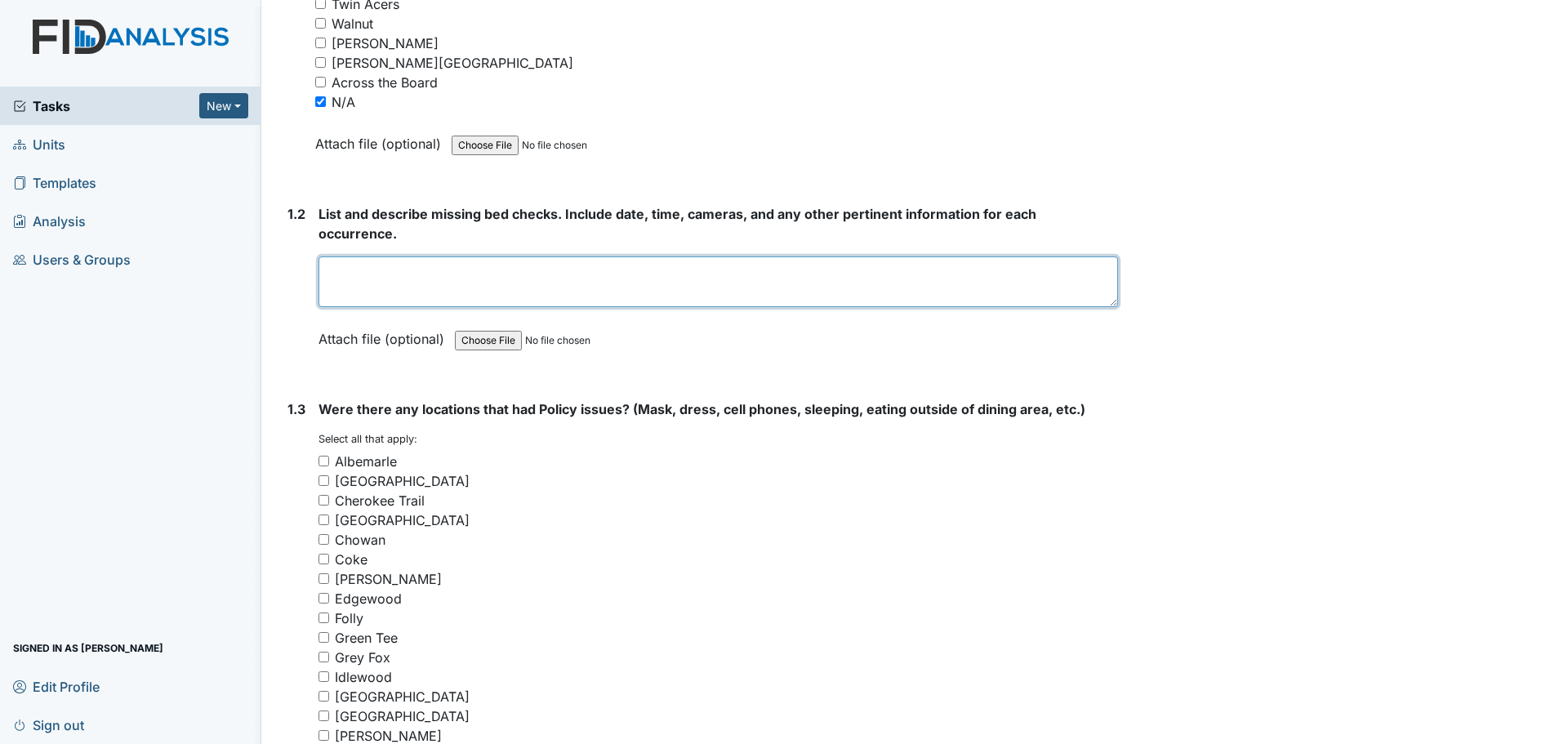
click at [643, 280] on textarea at bounding box center [717, 282] width 799 height 50
type textarea "Everyone did their bed checks."
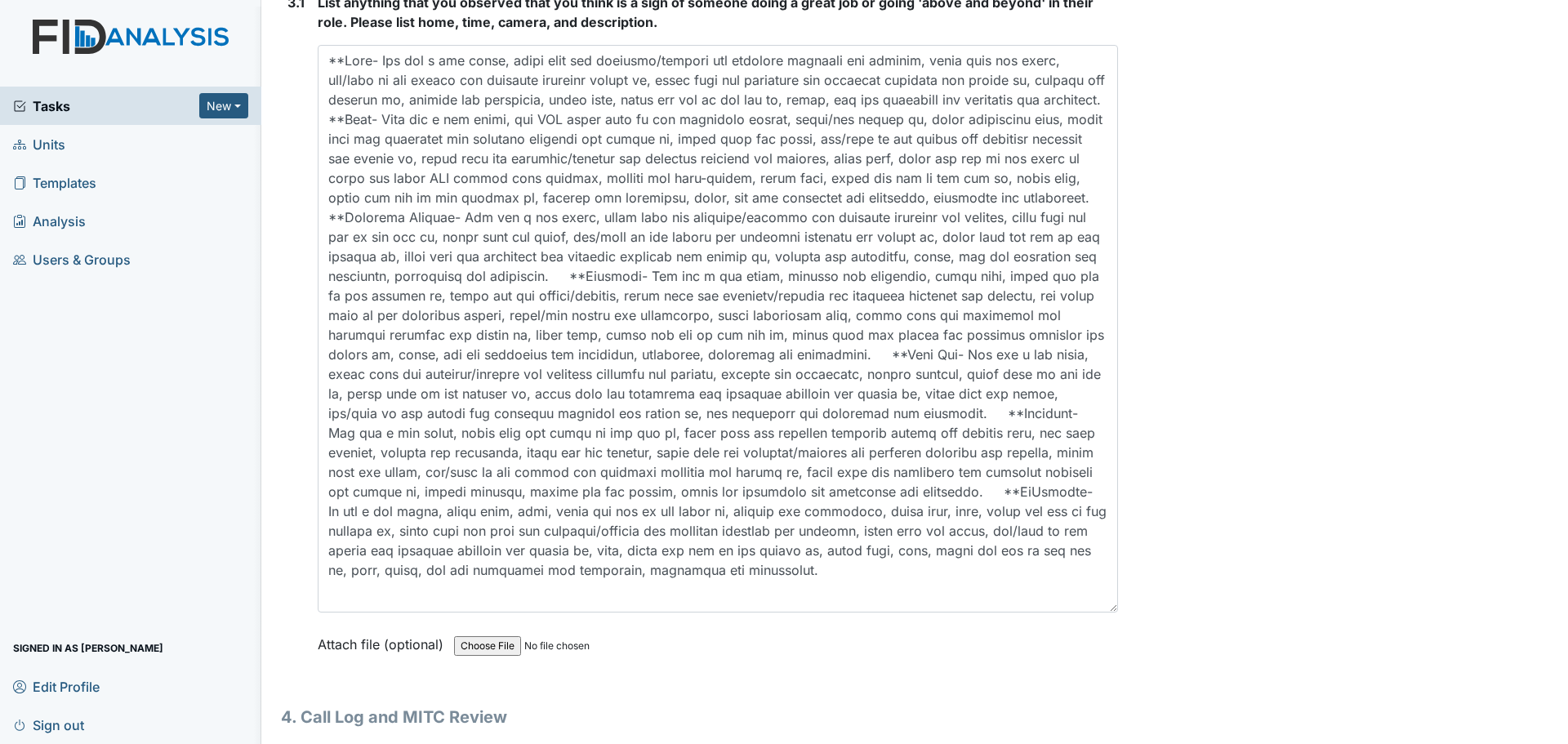
scroll to position [4959, 0]
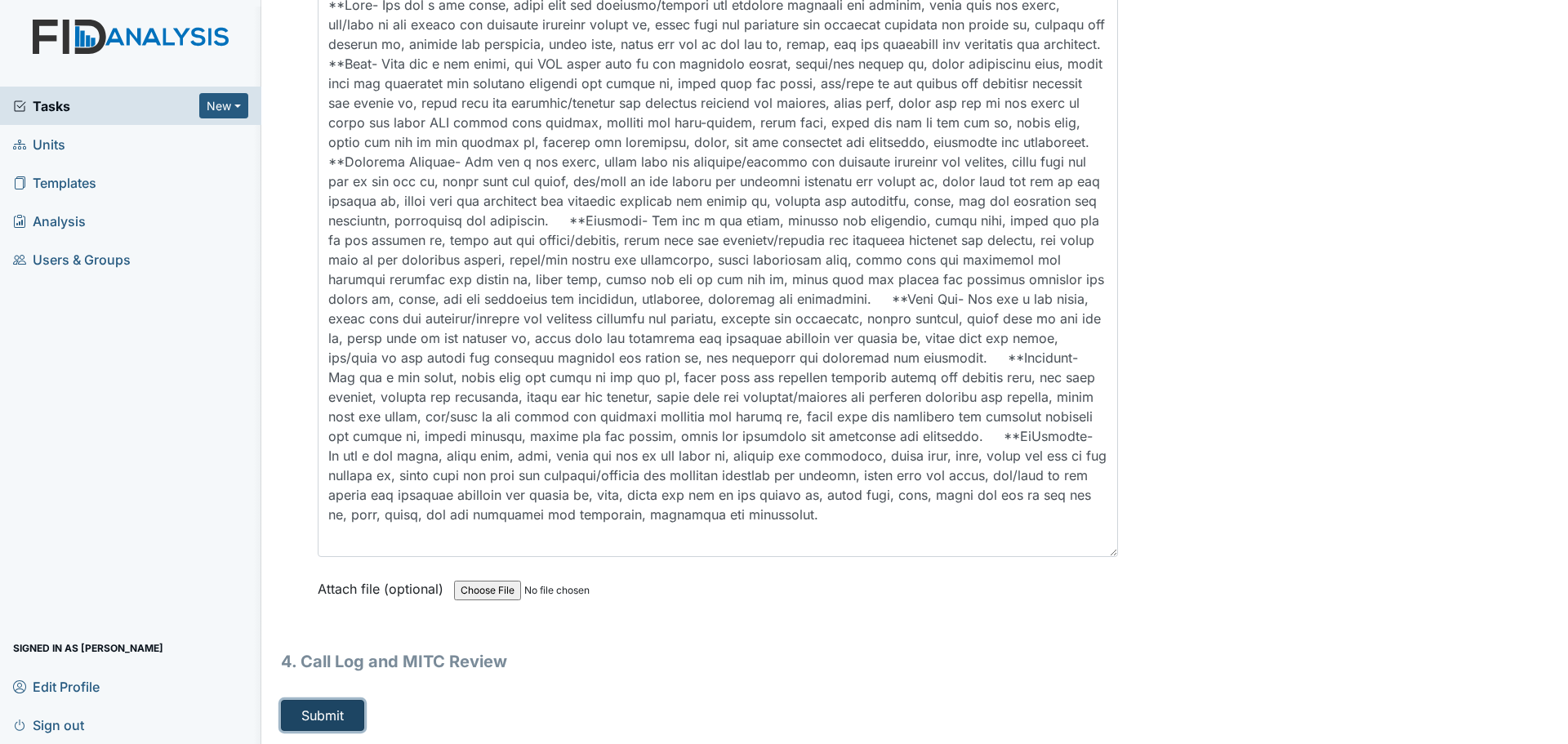
click at [310, 711] on button "Submit" at bounding box center [322, 714] width 83 height 31
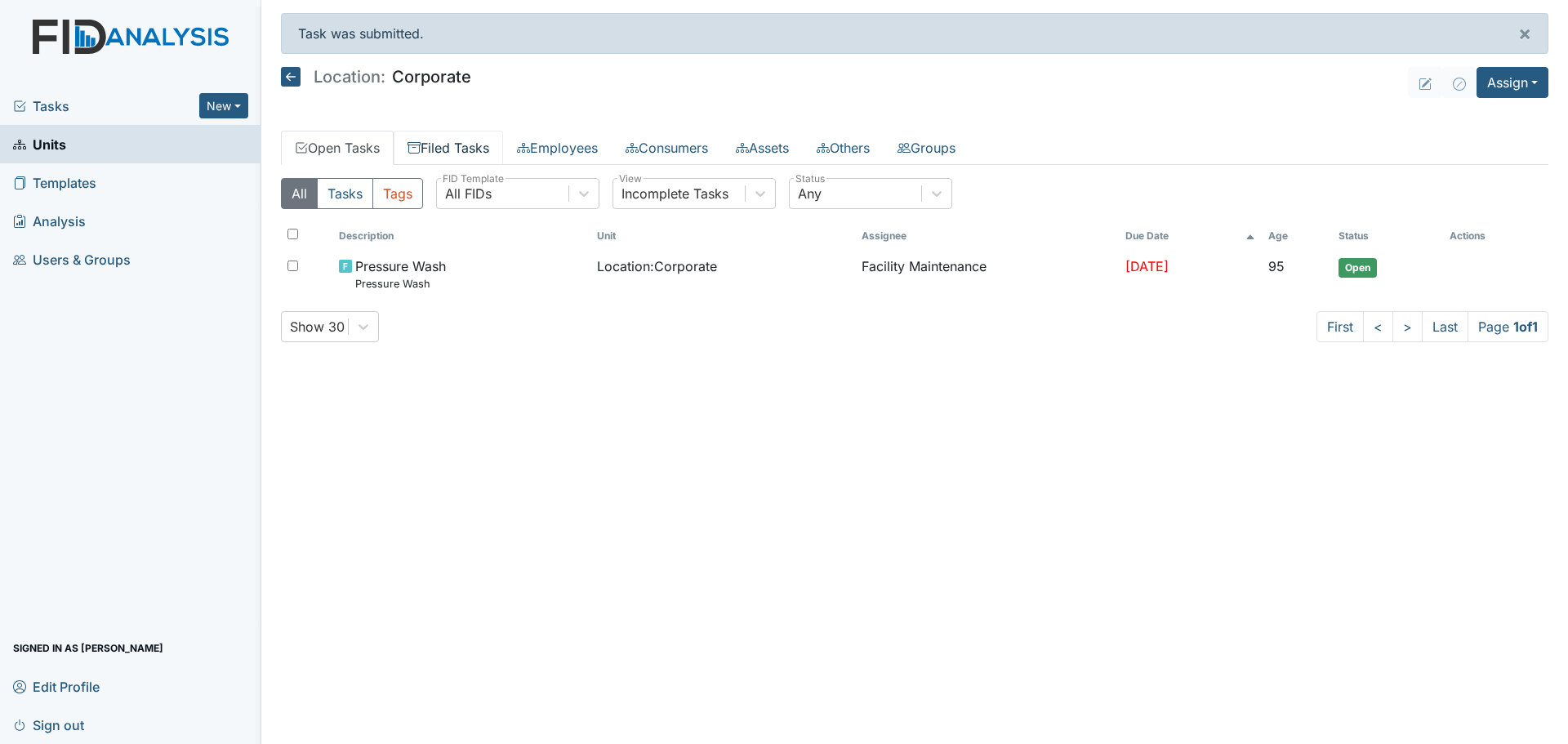
click at [450, 150] on link "Filed Tasks" at bounding box center [448, 147] width 109 height 34
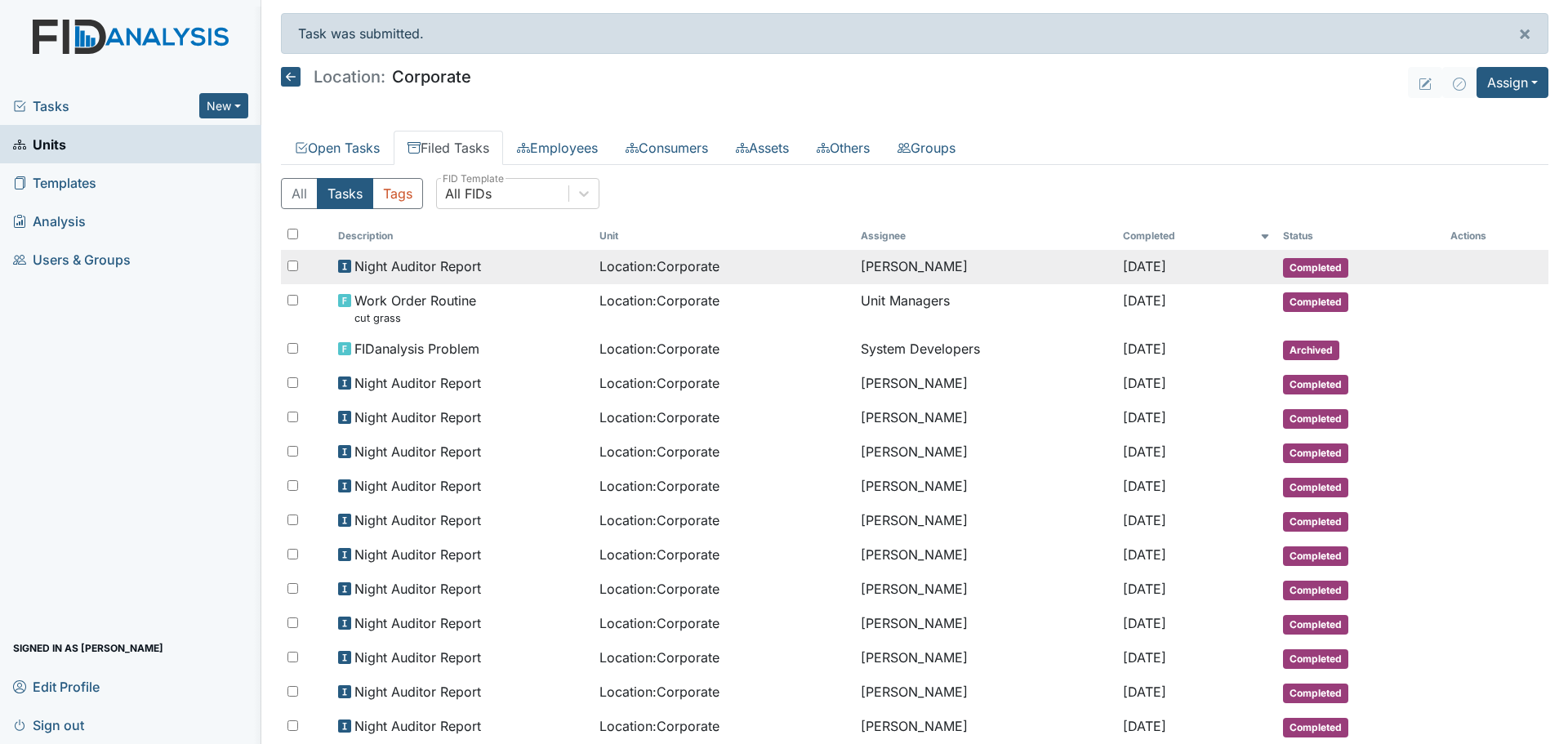
click at [412, 265] on span "Night Auditor Report" at bounding box center [418, 266] width 127 height 20
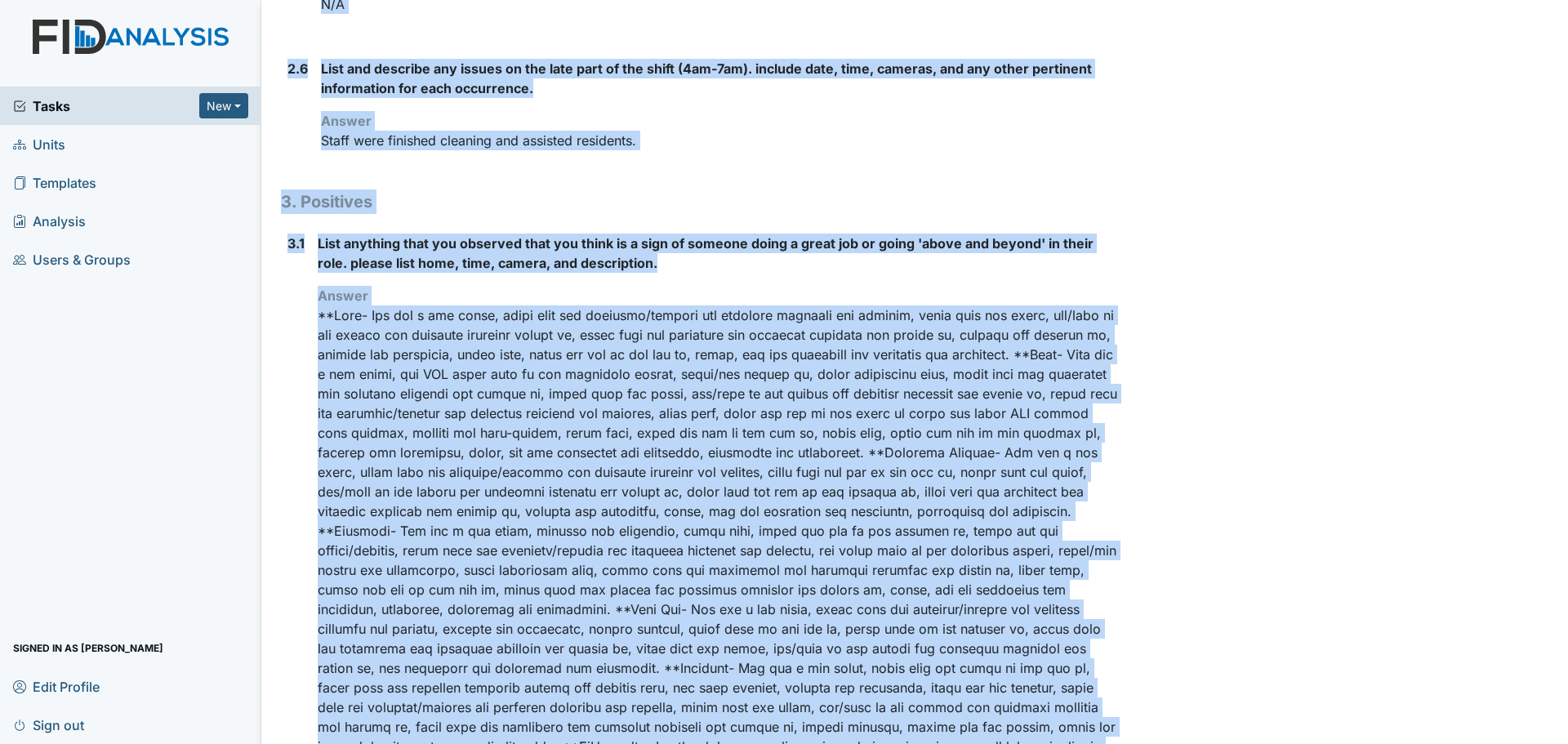
scroll to position [1629, 0]
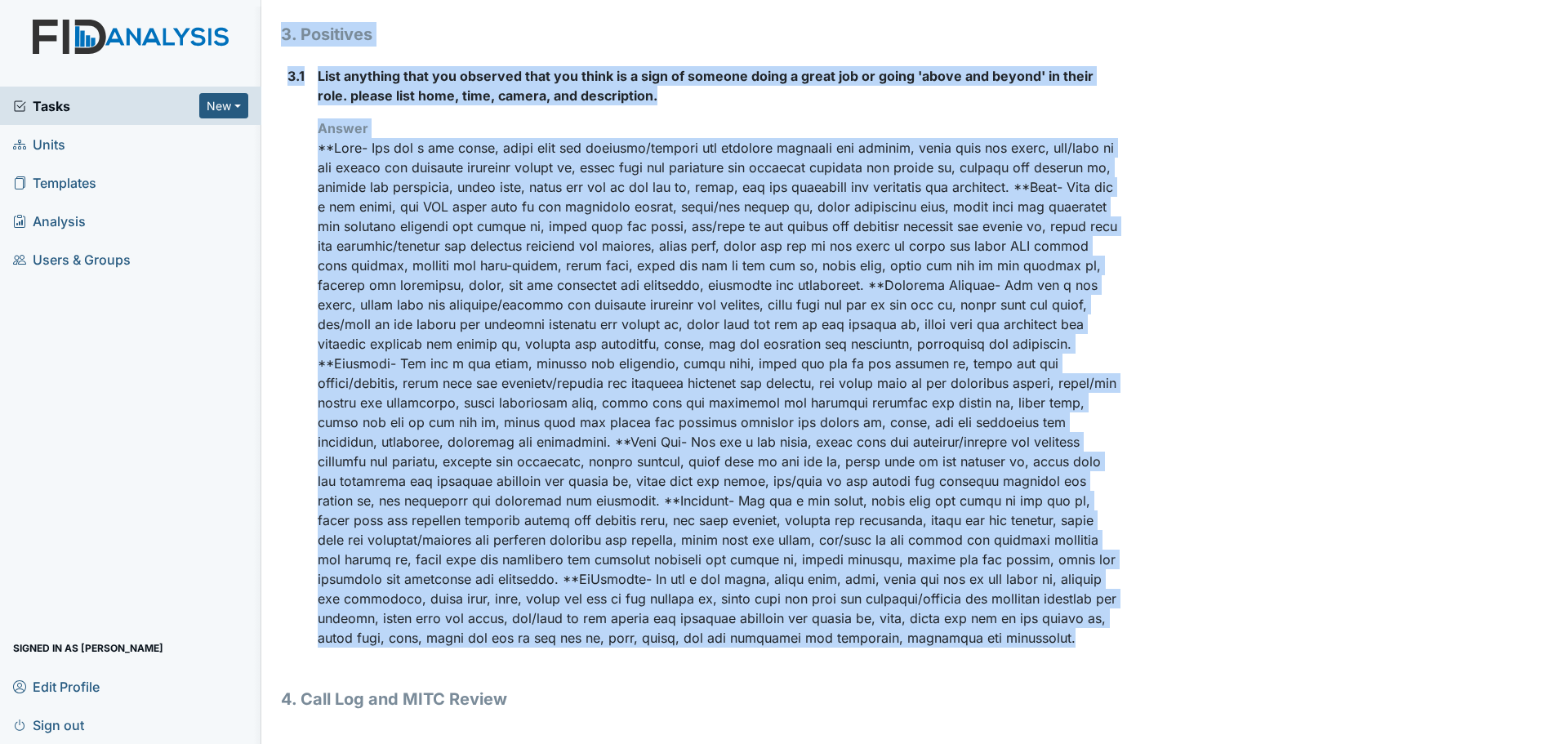
drag, startPoint x: 281, startPoint y: 85, endPoint x: 865, endPoint y: 638, distance: 804.3
copy div "Location: Corporate Assignee: Linda Candelario Creator: Linda Candelario Remedi…"
